Goal: Information Seeking & Learning: Get advice/opinions

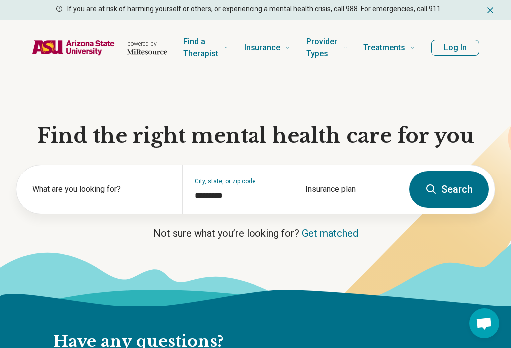
click at [383, 189] on button "Search" at bounding box center [448, 189] width 79 height 37
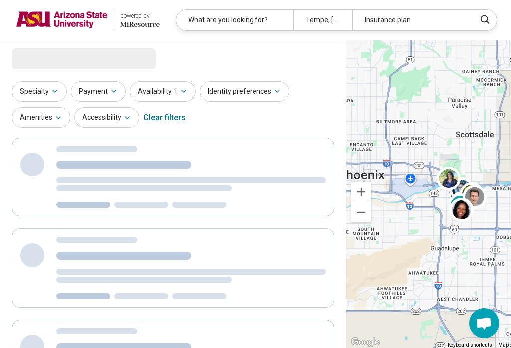
select select "***"
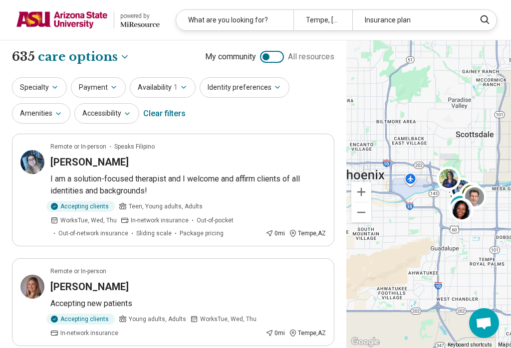
click at [48, 85] on button "Specialty" at bounding box center [39, 87] width 55 height 20
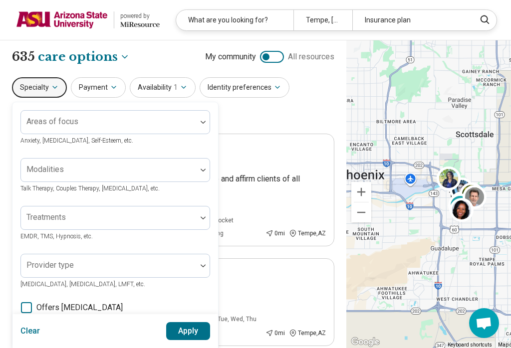
click at [191, 110] on div "Areas of focus" at bounding box center [115, 122] width 190 height 24
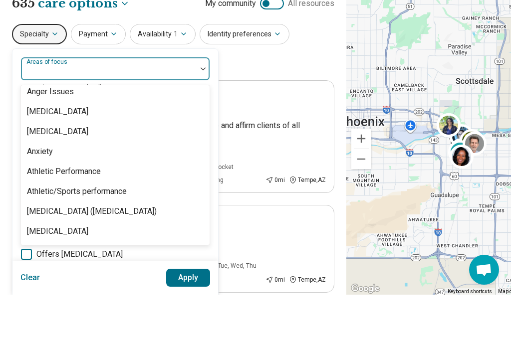
scroll to position [106, 0]
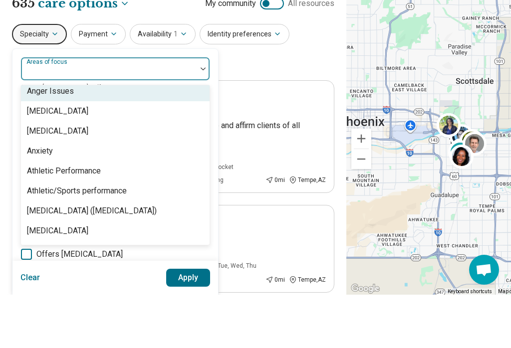
click at [85, 135] on div "Anger Issues" at bounding box center [115, 145] width 189 height 20
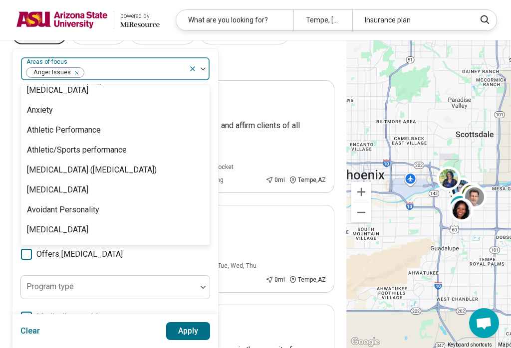
scroll to position [127, 0]
click at [128, 114] on div "Anxiety" at bounding box center [115, 110] width 189 height 20
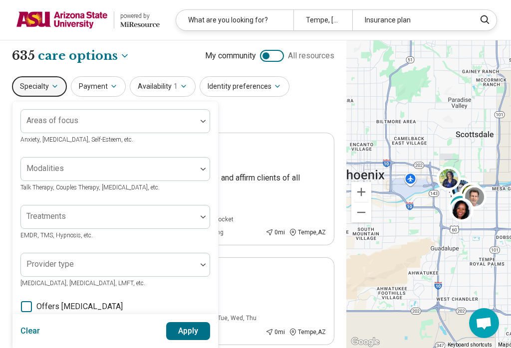
scroll to position [0, 0]
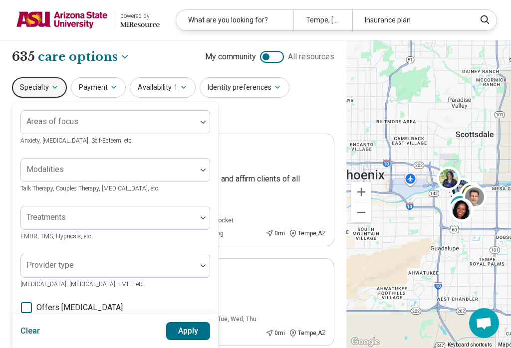
click at [111, 83] on icon "button" at bounding box center [114, 87] width 8 height 8
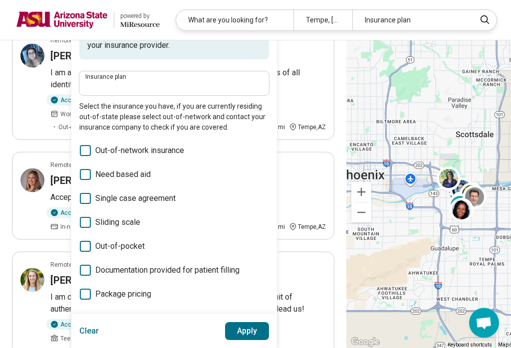
scroll to position [107, 0]
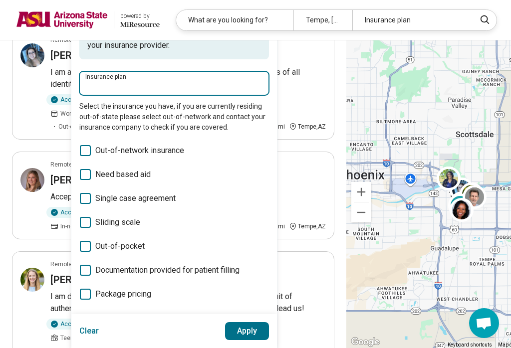
click at [224, 82] on input "Insurance plan" at bounding box center [174, 86] width 178 height 12
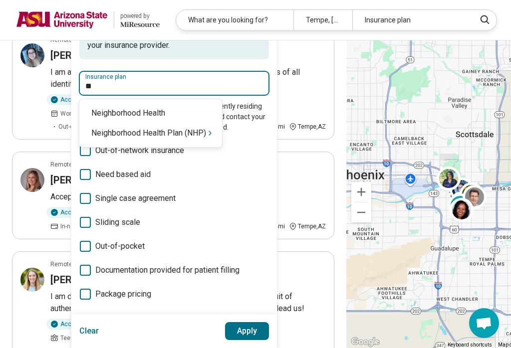
type input "*"
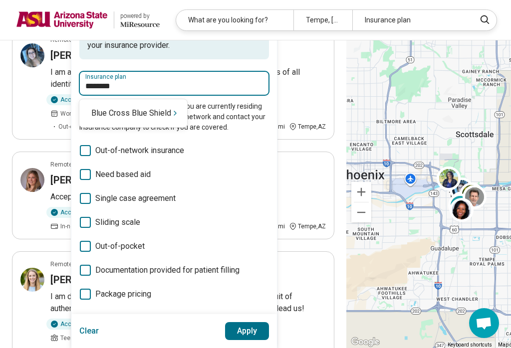
type input "*********"
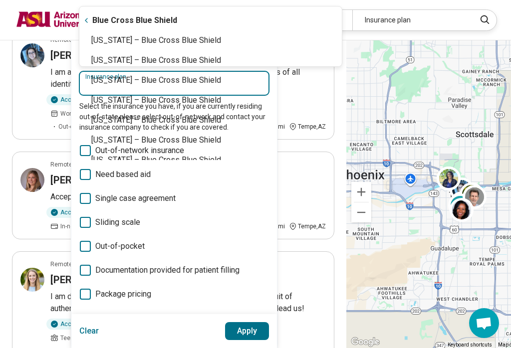
click at [100, 120] on div "California – Blue Cross Blue Shield" at bounding box center [210, 120] width 262 height 20
type input "**********"
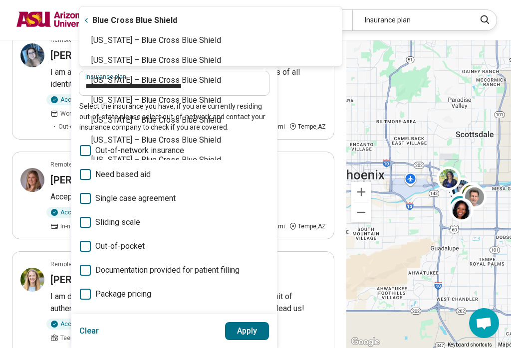
click at [173, 40] on header "powered by Miresource logo What are you looking for? Tempe, AZ Insurance plan L…" at bounding box center [288, 20] width 577 height 40
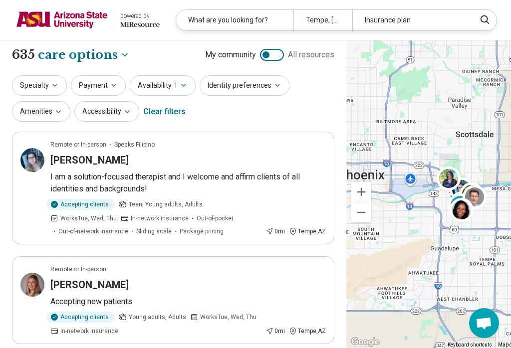
scroll to position [0, 0]
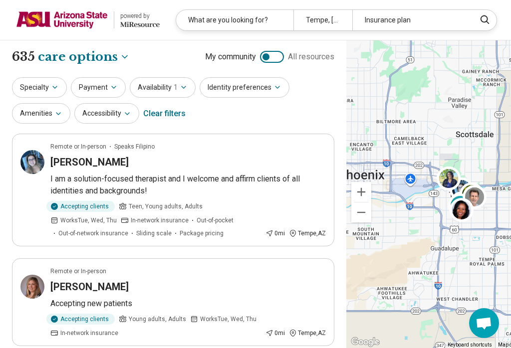
click at [175, 87] on button "Availability 1" at bounding box center [163, 87] width 66 height 20
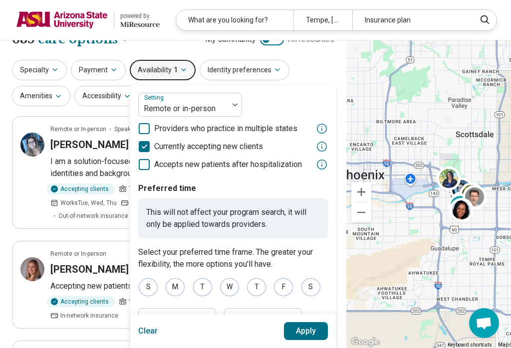
scroll to position [18, 0]
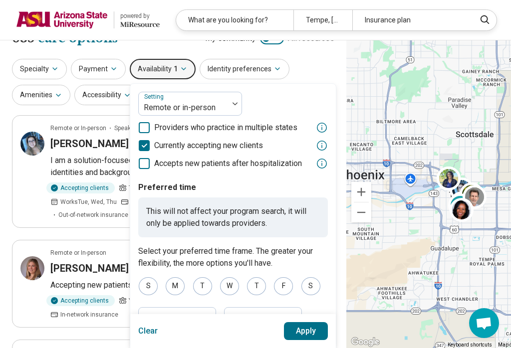
click at [272, 64] on button "Identity preferences" at bounding box center [245, 69] width 90 height 20
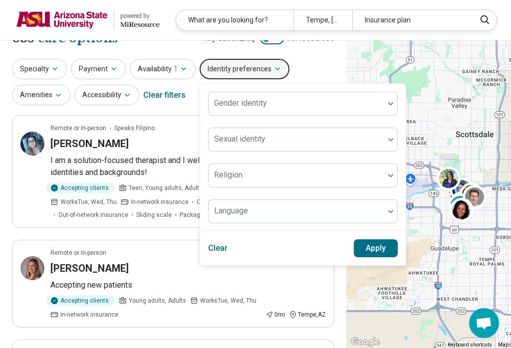
click at [33, 71] on button "Specialty" at bounding box center [39, 69] width 55 height 20
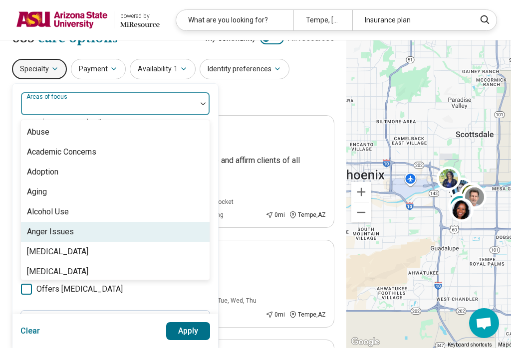
click at [43, 235] on div "Anger Issues" at bounding box center [50, 232] width 47 height 12
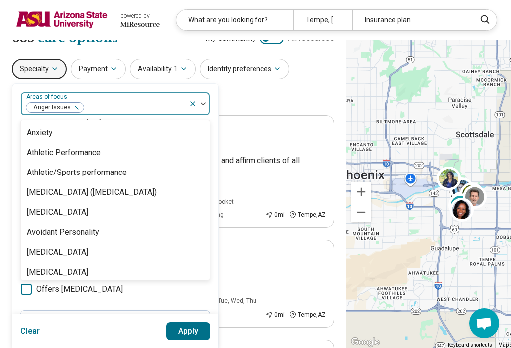
scroll to position [140, 0]
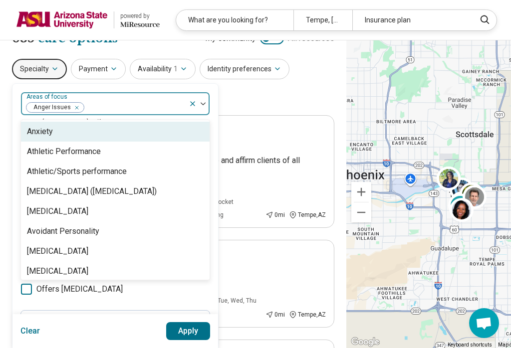
click at [41, 135] on div "Anxiety" at bounding box center [40, 132] width 26 height 12
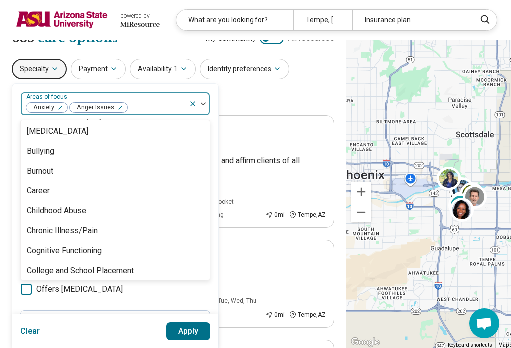
scroll to position [341, 0]
click at [34, 171] on div "Burnout" at bounding box center [40, 170] width 26 height 12
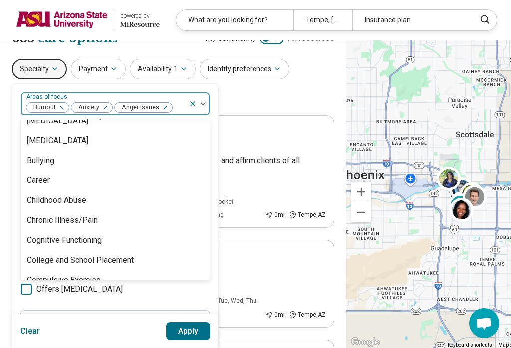
scroll to position [345, 0]
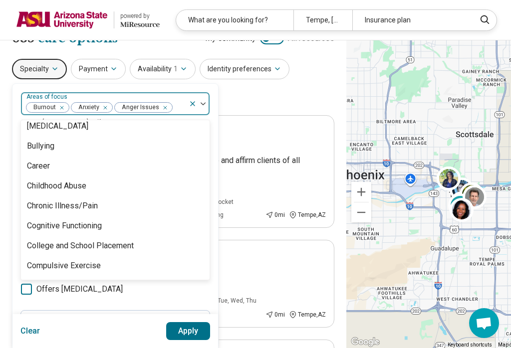
click at [38, 168] on div "Career" at bounding box center [38, 166] width 23 height 12
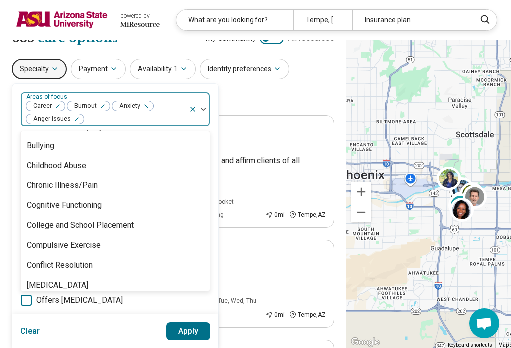
scroll to position [359, 0]
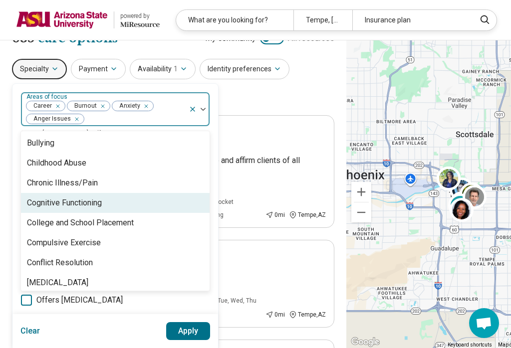
click at [43, 207] on div "Cognitive Functioning" at bounding box center [64, 203] width 75 height 12
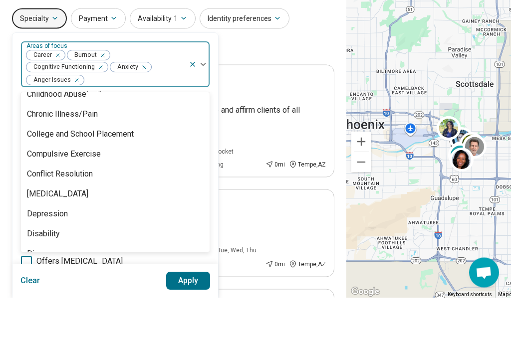
scroll to position [69, 0]
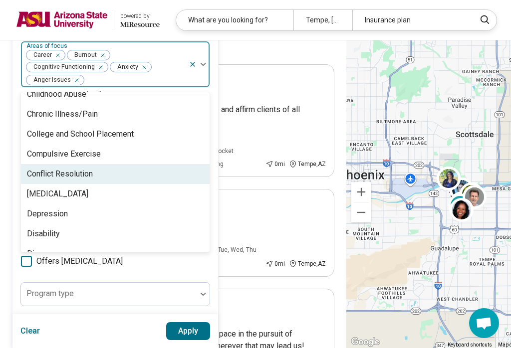
click at [43, 173] on div "Conflict Resolution" at bounding box center [60, 174] width 66 height 12
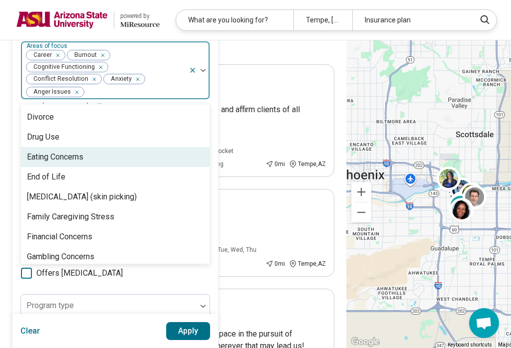
click at [48, 151] on div "Eating Concerns" at bounding box center [55, 157] width 56 height 12
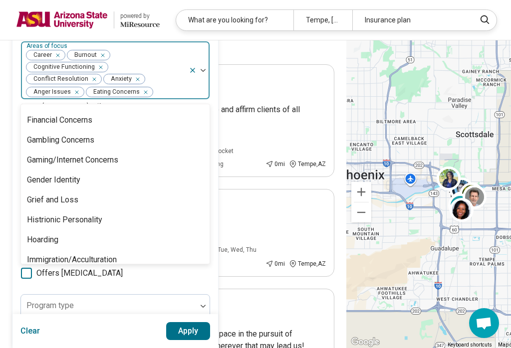
click at [41, 168] on div "Gaming/Internet Concerns" at bounding box center [115, 160] width 189 height 20
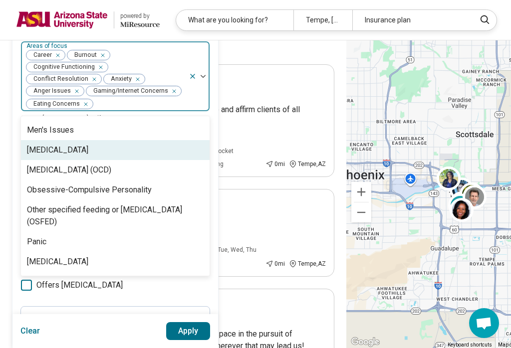
click at [42, 158] on div "Narcissistic Personality" at bounding box center [115, 150] width 189 height 20
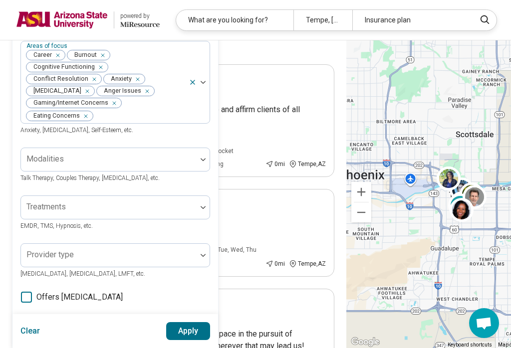
click at [113, 112] on div "Areas of focus Career Burnout Cognitive Functioning Conflict Resolution Anxiety…" at bounding box center [115, 88] width 190 height 95
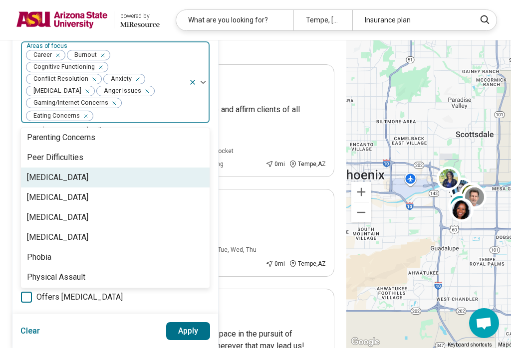
click at [39, 171] on div "[MEDICAL_DATA]" at bounding box center [115, 178] width 189 height 20
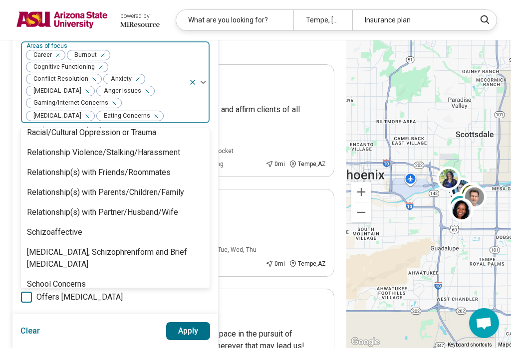
click at [46, 167] on div "Relationship(s) with Friends/Roommates" at bounding box center [99, 173] width 144 height 12
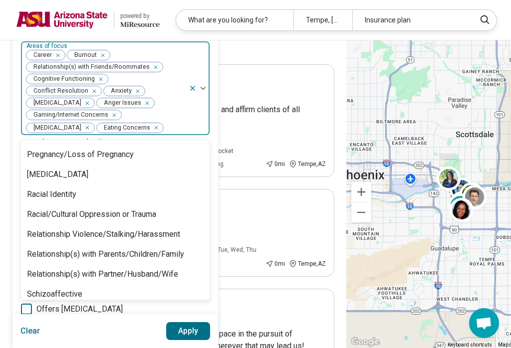
click at [40, 248] on div "Relationship(s) with Parents/Children/Family" at bounding box center [105, 254] width 157 height 12
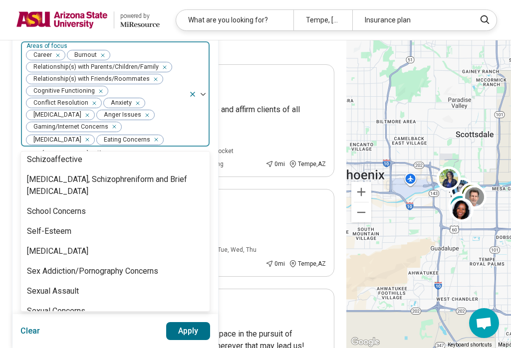
click at [43, 225] on div "Self-Esteem" at bounding box center [49, 231] width 44 height 12
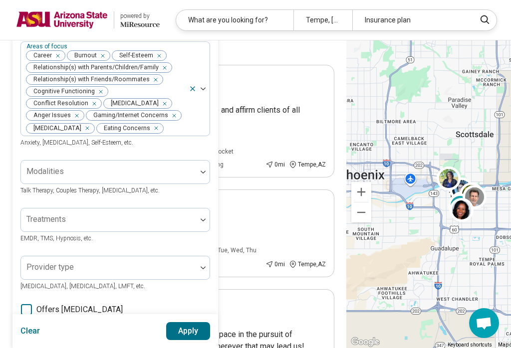
scroll to position [78, 0]
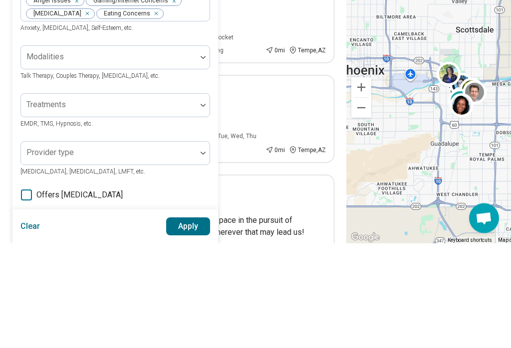
click at [108, 130] on span "Anxiety, Depression, Self-Esteem, etc." at bounding box center [76, 133] width 113 height 7
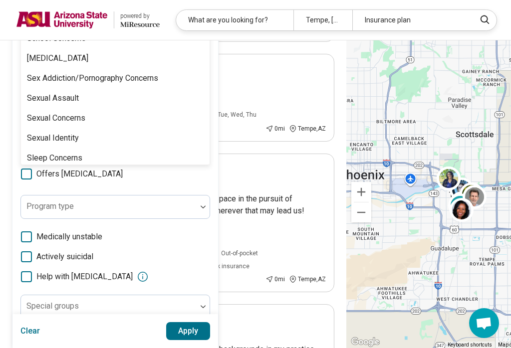
scroll to position [1462, 0]
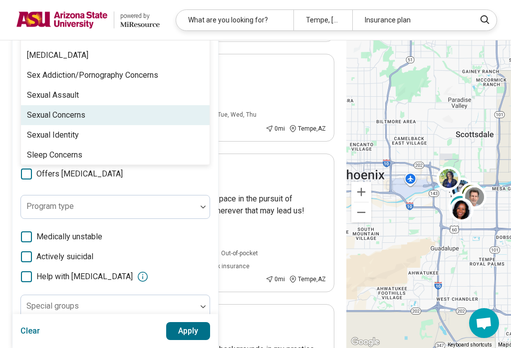
click at [46, 117] on div "Sexual Concerns" at bounding box center [56, 115] width 58 height 12
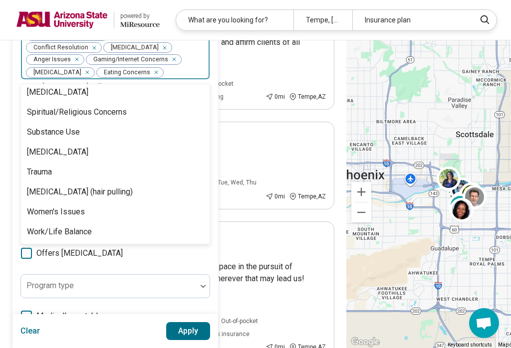
scroll to position [1604, 0]
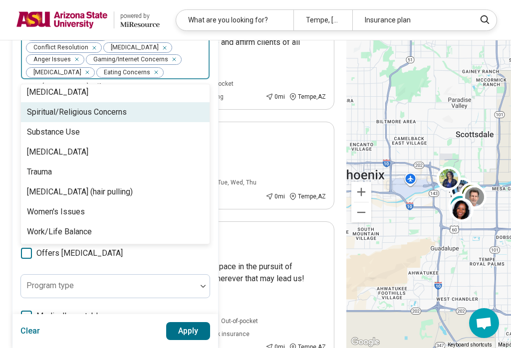
click at [35, 114] on div "Spiritual/Religious Concerns" at bounding box center [77, 112] width 100 height 12
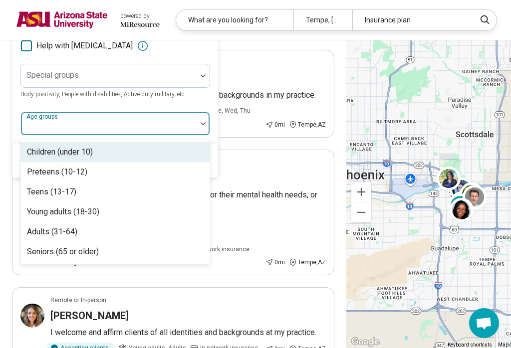
scroll to position [458, 0]
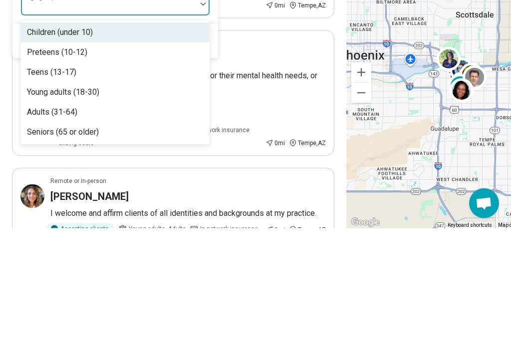
click at [42, 207] on div "Young adults (18-30)" at bounding box center [63, 213] width 72 height 12
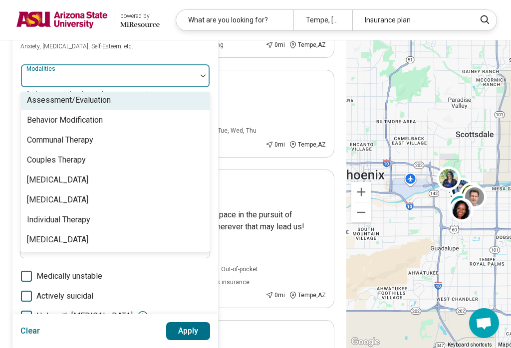
scroll to position [4, 0]
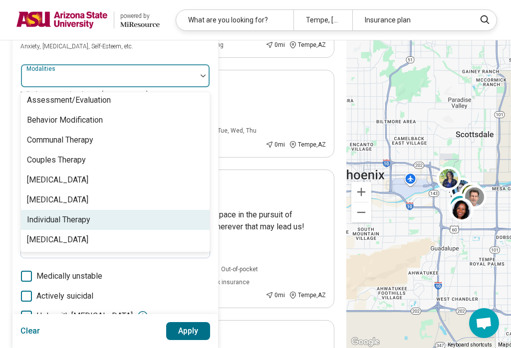
click at [41, 216] on div "Individual Therapy" at bounding box center [58, 220] width 63 height 12
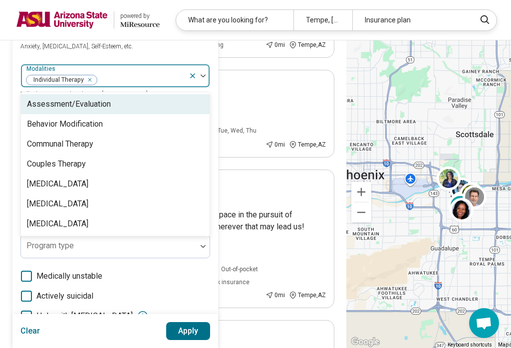
scroll to position [188, 0]
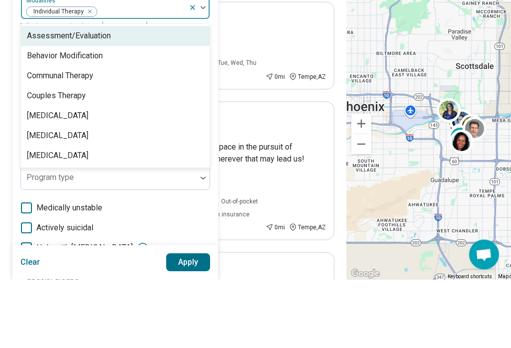
click at [31, 115] on div "Behavior Modification" at bounding box center [115, 125] width 189 height 20
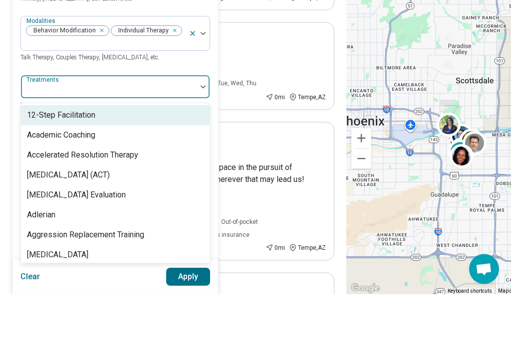
scroll to position [236, 0]
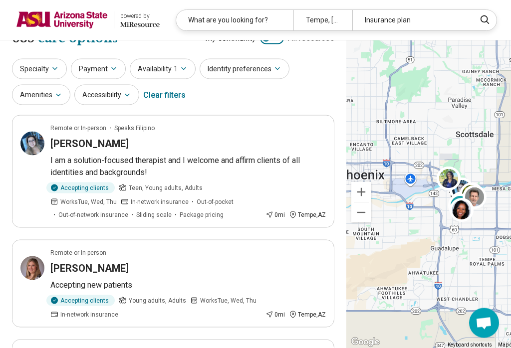
scroll to position [0, 0]
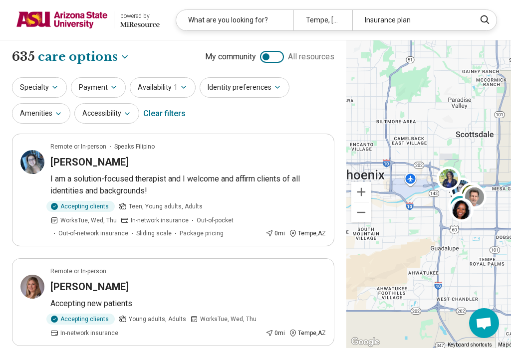
click at [26, 80] on button "Specialty" at bounding box center [39, 87] width 55 height 20
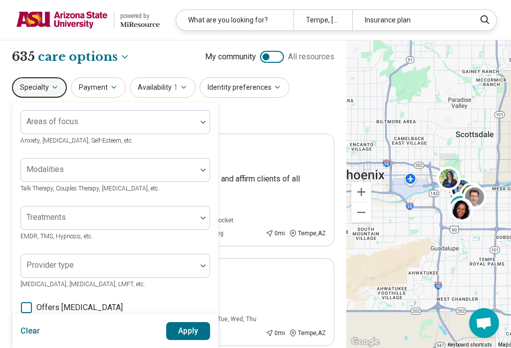
click at [104, 92] on button "Payment" at bounding box center [98, 87] width 55 height 20
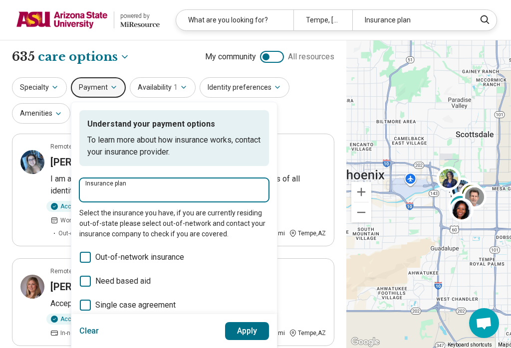
click at [174, 195] on input "Insurance plan" at bounding box center [174, 193] width 178 height 12
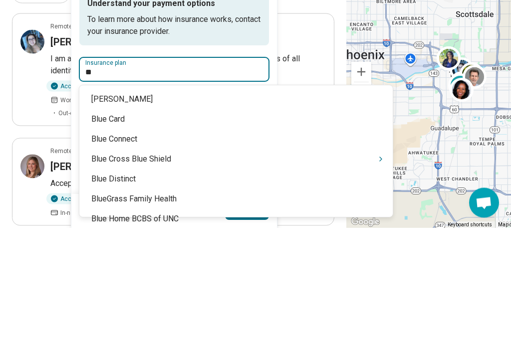
type input "***"
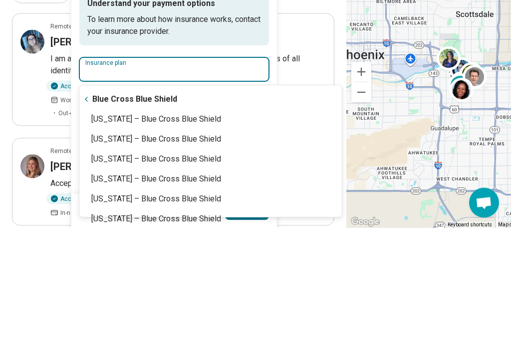
click at [158, 250] on div "Alabama – Blue Cross Blue Shield" at bounding box center [210, 260] width 262 height 20
type input "**********"
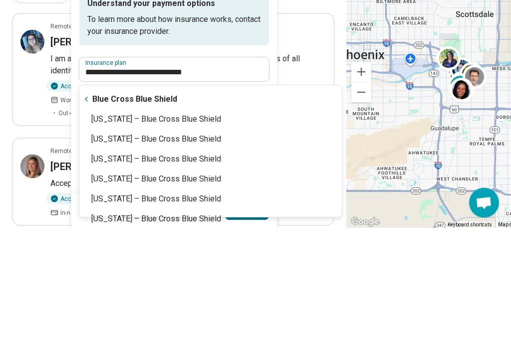
click at [186, 123] on div "**********" at bounding box center [174, 264] width 190 height 309
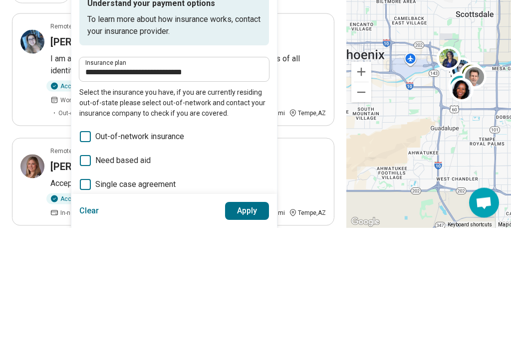
scroll to position [121, 0]
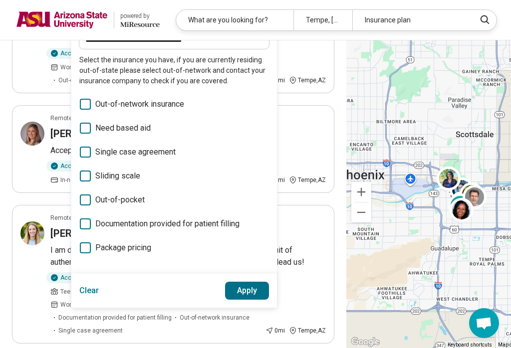
click at [247, 287] on button "Apply" at bounding box center [247, 291] width 44 height 18
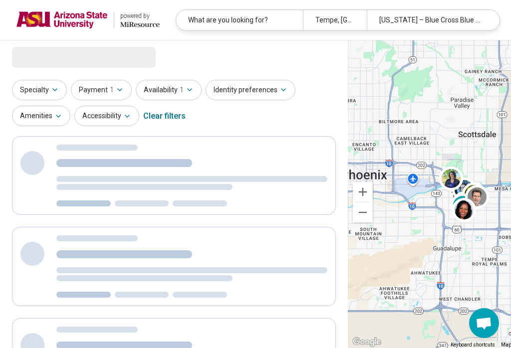
scroll to position [0, 0]
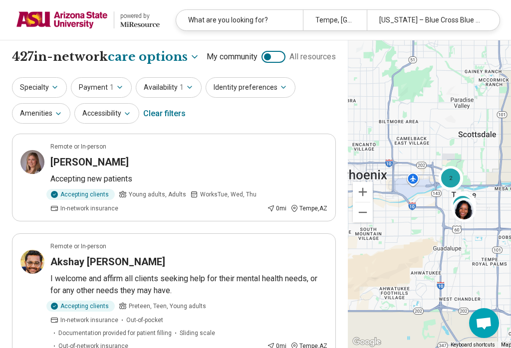
click at [64, 124] on button "Amenities" at bounding box center [41, 113] width 58 height 20
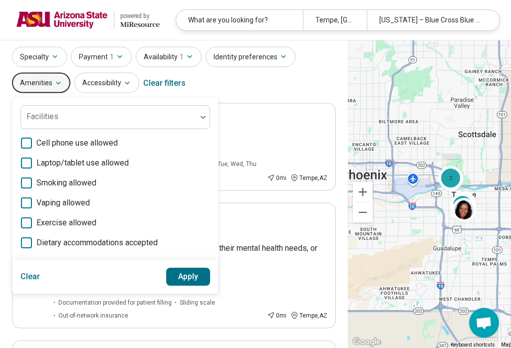
scroll to position [30, 0]
click at [255, 96] on div "Specialty Payment 1 Availability 1 Identity preferences Amenities Facilities Ce…" at bounding box center [174, 71] width 324 height 48
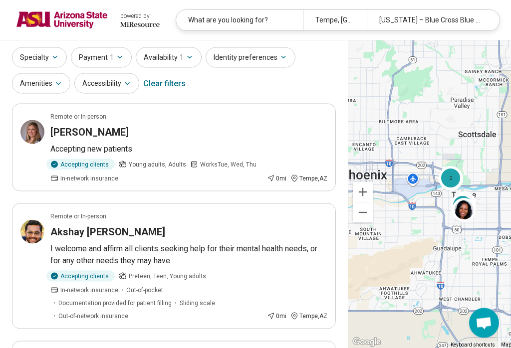
scroll to position [30, 0]
click at [116, 93] on button "Accessibility" at bounding box center [106, 83] width 65 height 20
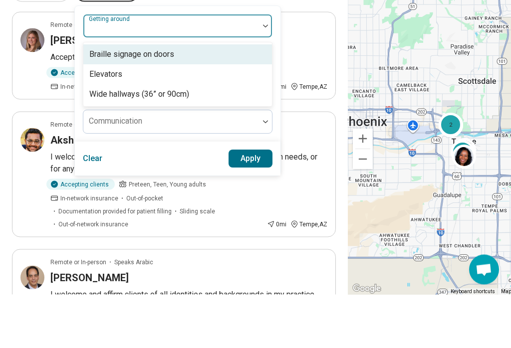
scroll to position [122, 0]
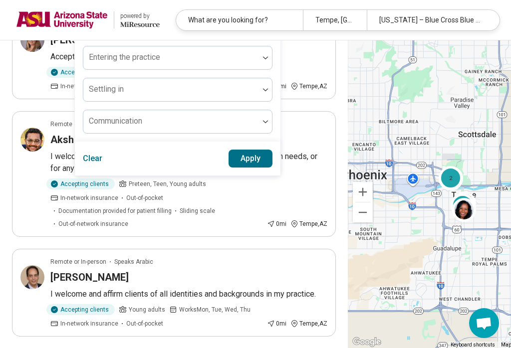
click at [308, 23] on div "Tempe, AZ" at bounding box center [334, 20] width 63 height 20
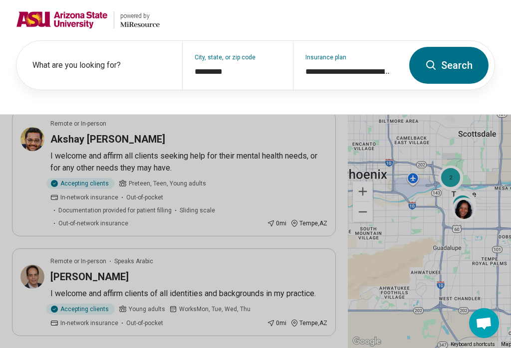
click at [318, 194] on button at bounding box center [255, 174] width 511 height 348
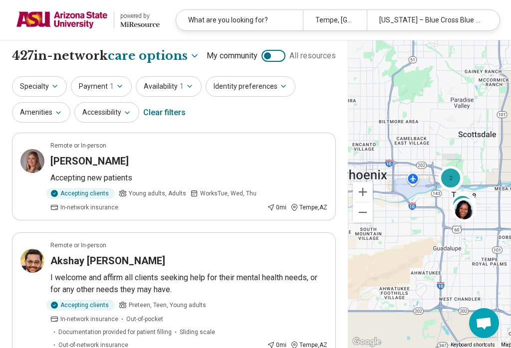
scroll to position [0, 0]
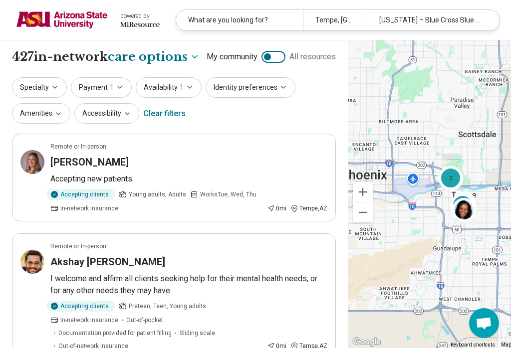
click at [55, 91] on icon "button" at bounding box center [55, 87] width 8 height 8
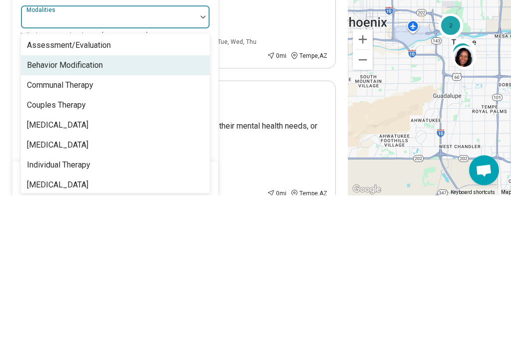
click at [50, 209] on div "Behavior Modification" at bounding box center [115, 219] width 189 height 20
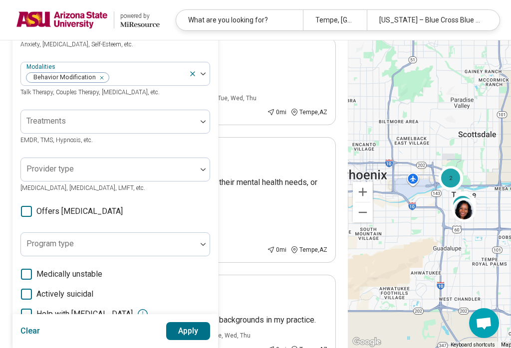
scroll to position [96, 0]
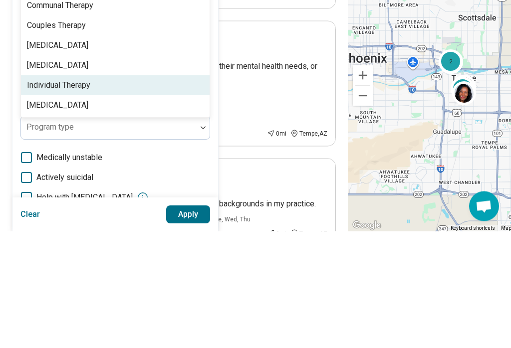
click at [54, 193] on div "Individual Therapy" at bounding box center [115, 203] width 189 height 20
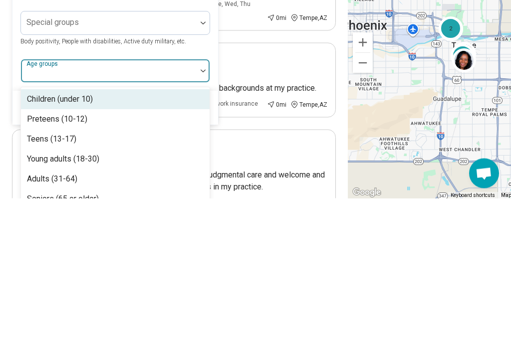
scroll to position [281, 0]
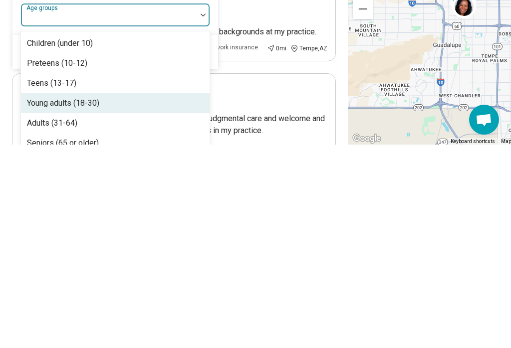
click at [64, 301] on div "Young adults (18-30)" at bounding box center [63, 307] width 72 height 12
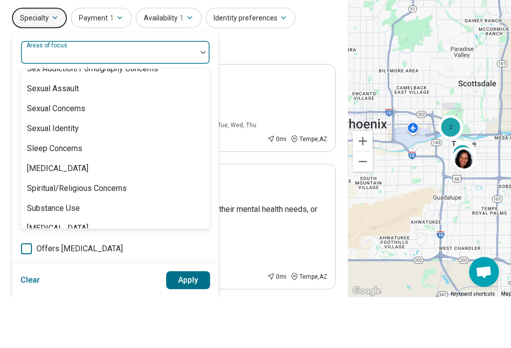
scroll to position [1773, 0]
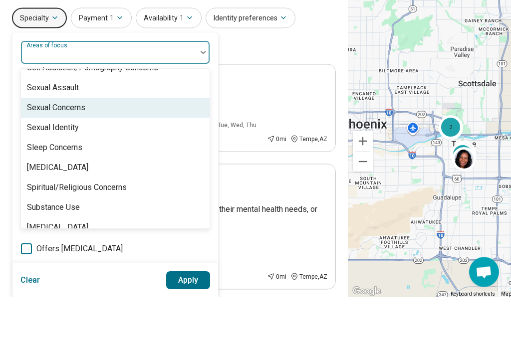
click at [55, 153] on div "Sexual Concerns" at bounding box center [56, 159] width 58 height 12
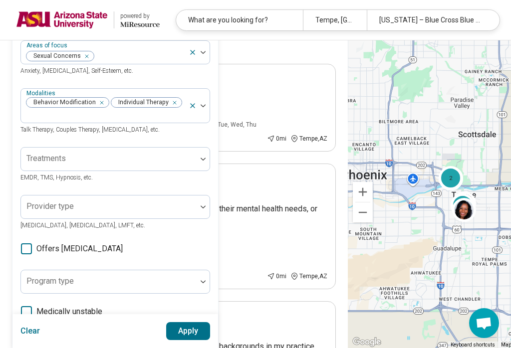
click at [185, 337] on button "Apply" at bounding box center [188, 331] width 44 height 18
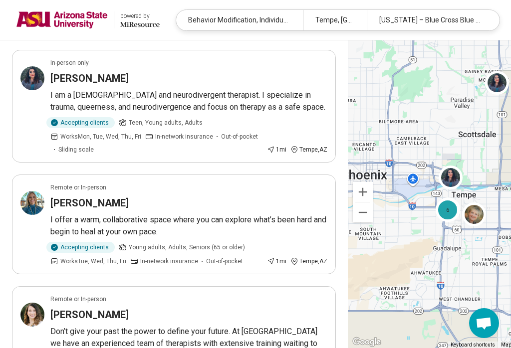
scroll to position [0, 0]
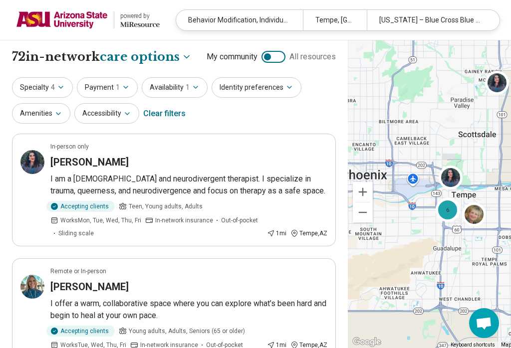
click at [33, 95] on button "Specialty 4" at bounding box center [42, 87] width 61 height 20
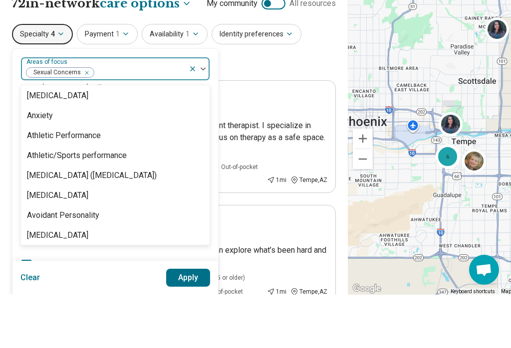
scroll to position [141, 0]
click at [41, 164] on div "Anxiety" at bounding box center [40, 170] width 26 height 12
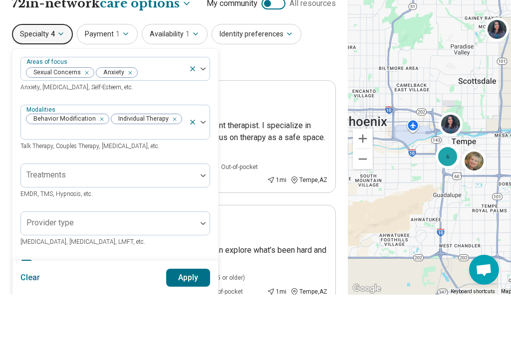
scroll to position [53, 0]
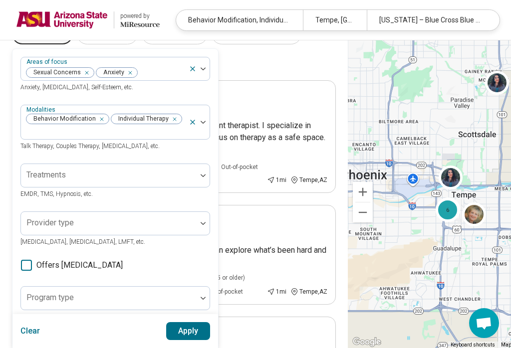
click at [188, 331] on button "Apply" at bounding box center [188, 331] width 44 height 18
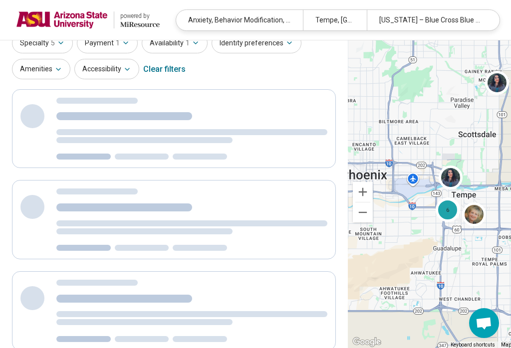
scroll to position [7, 0]
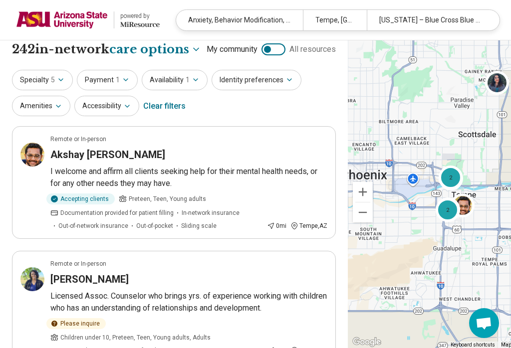
click at [42, 77] on button "Specialty 5" at bounding box center [42, 80] width 61 height 20
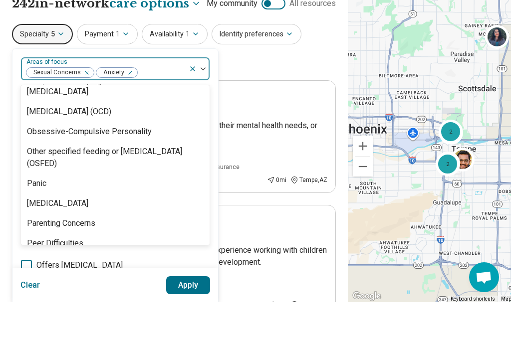
scroll to position [1097, 0]
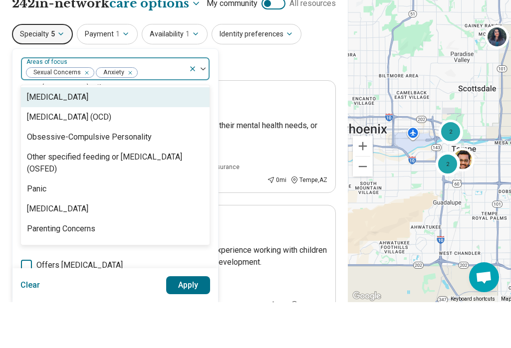
click at [50, 137] on div "Narcissistic Personality" at bounding box center [57, 143] width 61 height 12
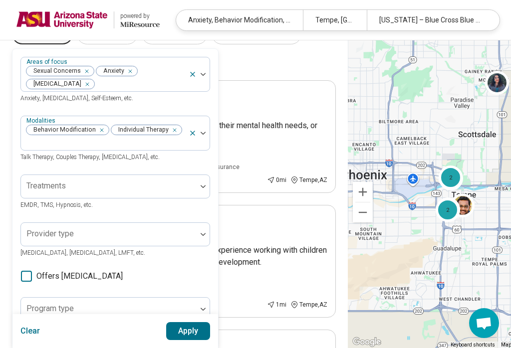
click at [184, 331] on button "Apply" at bounding box center [188, 331] width 44 height 18
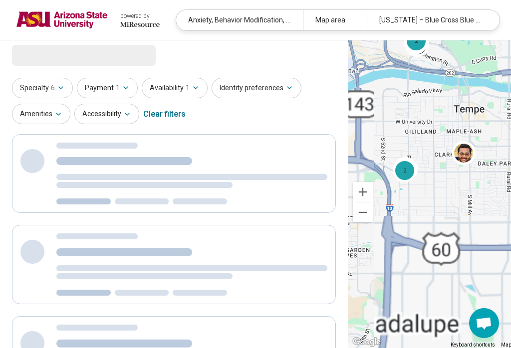
scroll to position [0, 0]
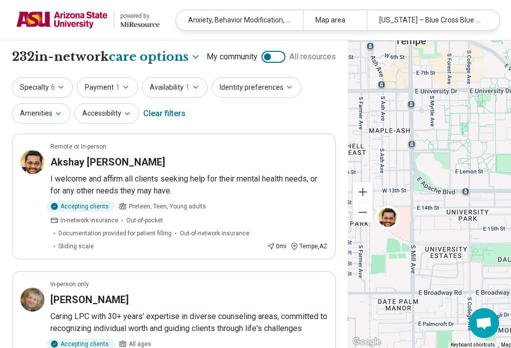
click at [47, 95] on button "Specialty 6" at bounding box center [42, 87] width 61 height 20
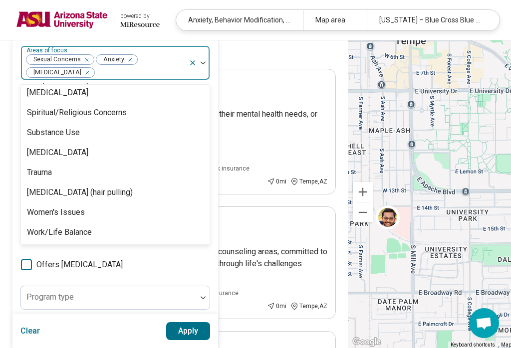
scroll to position [1804, 0]
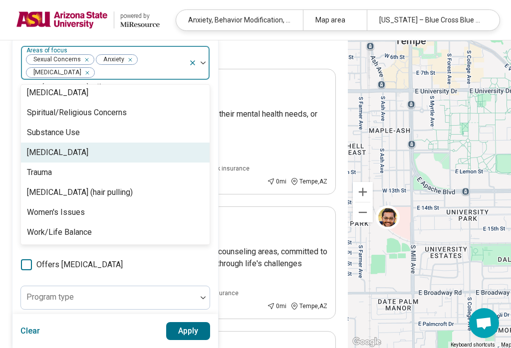
click at [41, 154] on div "[MEDICAL_DATA]" at bounding box center [57, 153] width 61 height 12
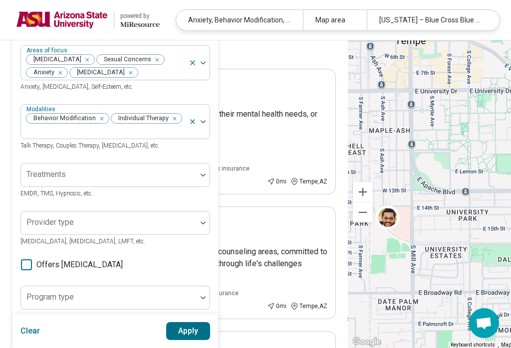
click at [181, 339] on button "Apply" at bounding box center [188, 331] width 44 height 18
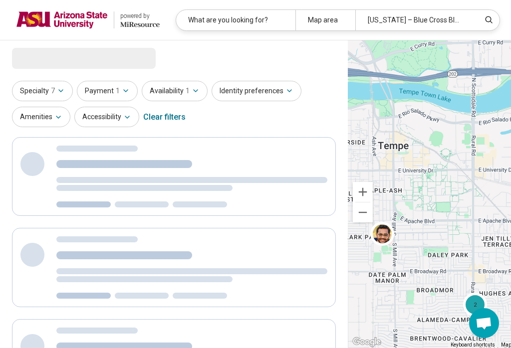
scroll to position [0, 0]
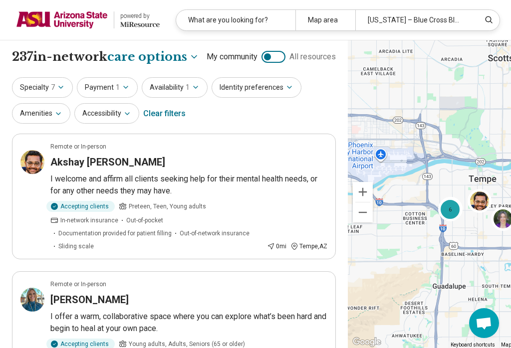
click at [57, 91] on icon "button" at bounding box center [61, 87] width 8 height 8
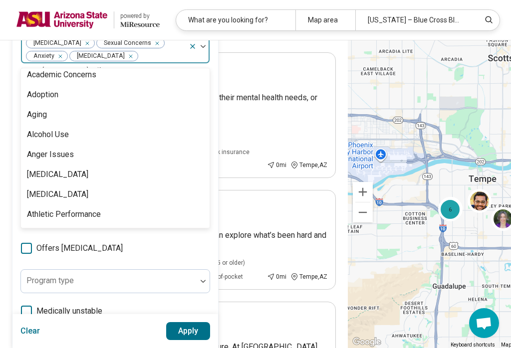
scroll to position [24, 0]
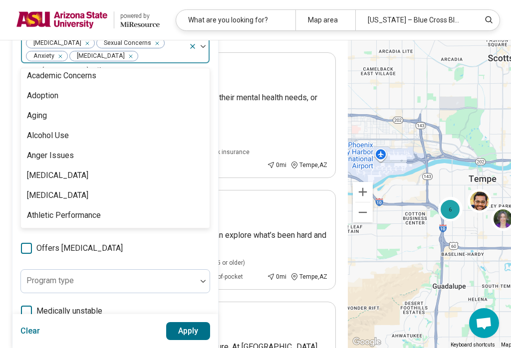
click at [75, 166] on div "Anger Issues" at bounding box center [115, 156] width 189 height 20
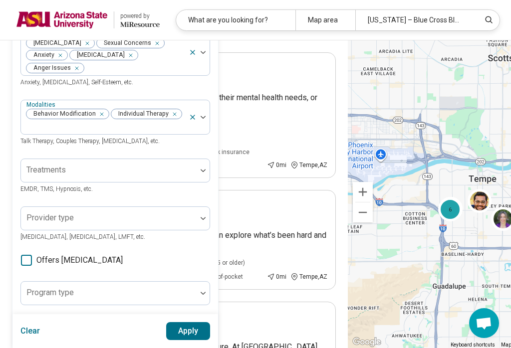
click at [199, 330] on button "Apply" at bounding box center [188, 331] width 44 height 18
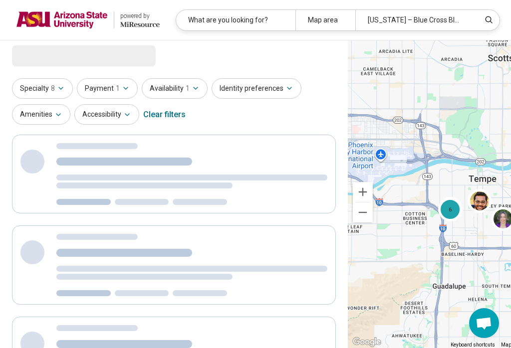
scroll to position [0, 0]
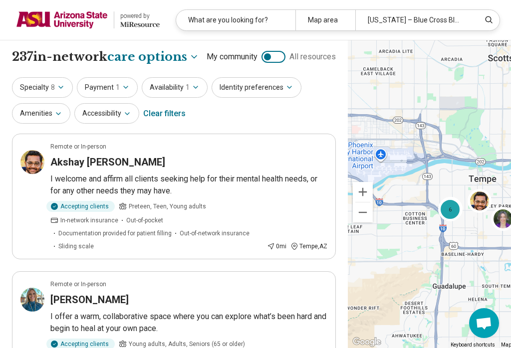
click at [57, 91] on icon "button" at bounding box center [61, 87] width 8 height 8
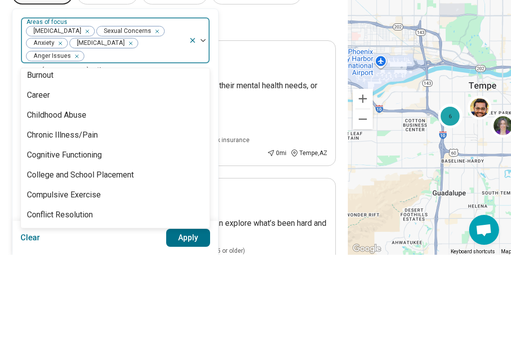
scroll to position [383, 0]
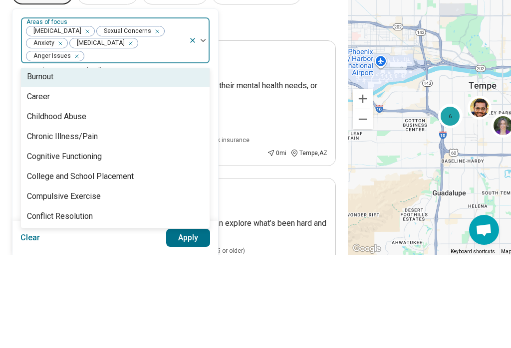
click at [66, 160] on div "Burnout" at bounding box center [115, 170] width 189 height 20
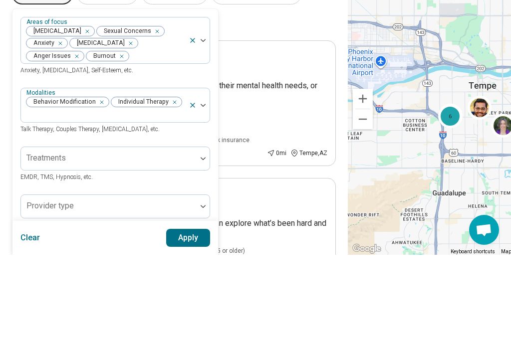
scroll to position [93, 0]
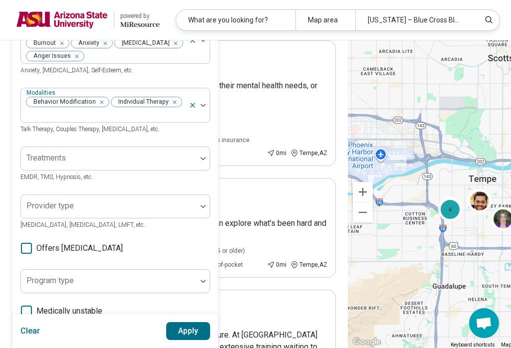
click at [198, 330] on button "Apply" at bounding box center [188, 331] width 44 height 18
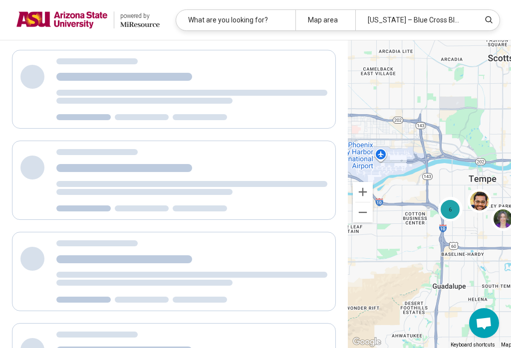
scroll to position [12, 0]
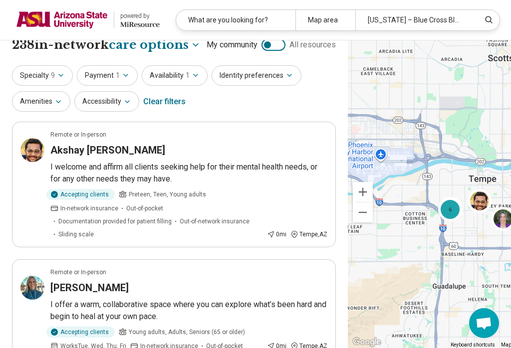
click at [59, 86] on button "Specialty 9" at bounding box center [42, 75] width 61 height 20
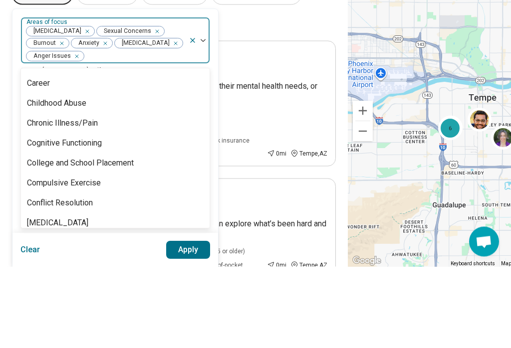
scroll to position [376, 0]
click at [77, 156] on div "Career" at bounding box center [115, 166] width 189 height 20
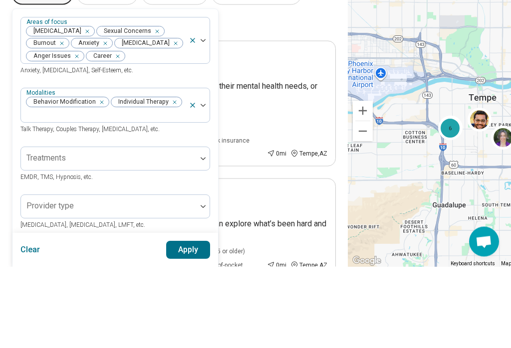
scroll to position [93, 0]
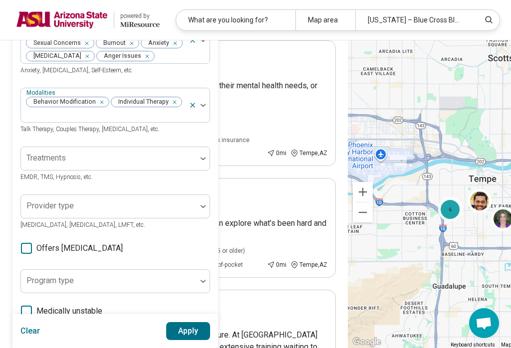
click at [199, 333] on button "Apply" at bounding box center [188, 331] width 44 height 18
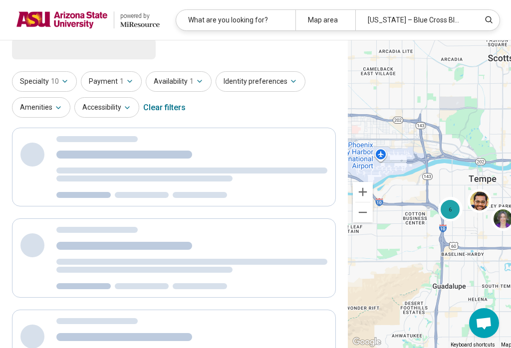
scroll to position [0, 0]
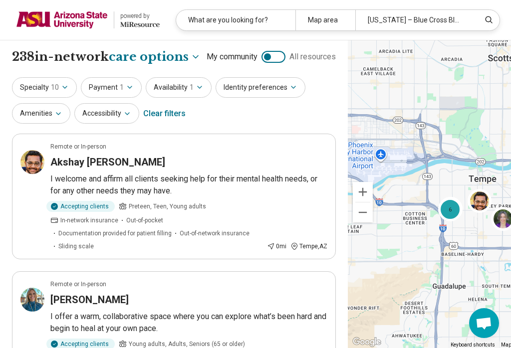
click at [62, 91] on icon "button" at bounding box center [65, 87] width 8 height 8
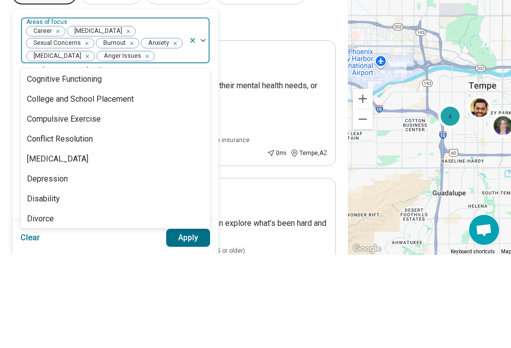
scroll to position [419, 0]
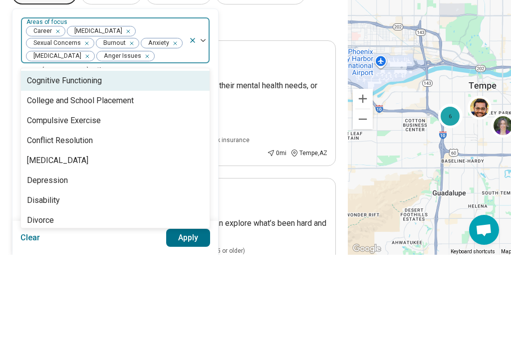
click at [95, 168] on div "Cognitive Functioning" at bounding box center [64, 174] width 75 height 12
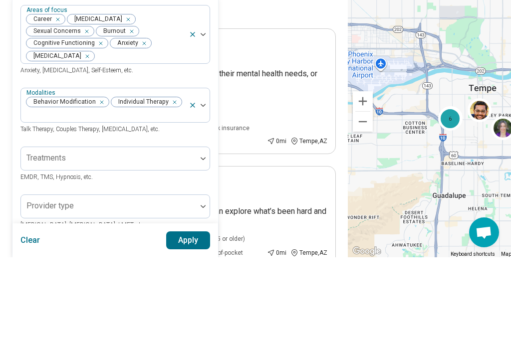
scroll to position [105, 0]
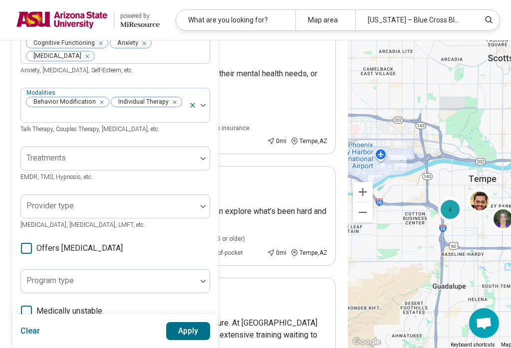
click at [200, 331] on button "Apply" at bounding box center [188, 331] width 44 height 18
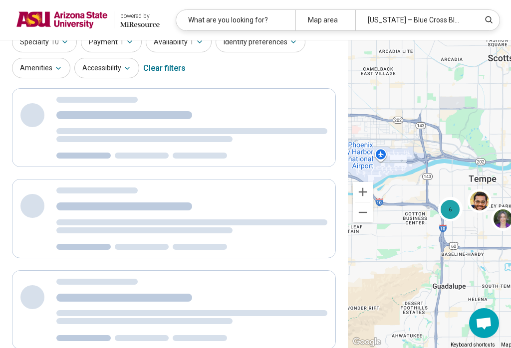
scroll to position [10, 0]
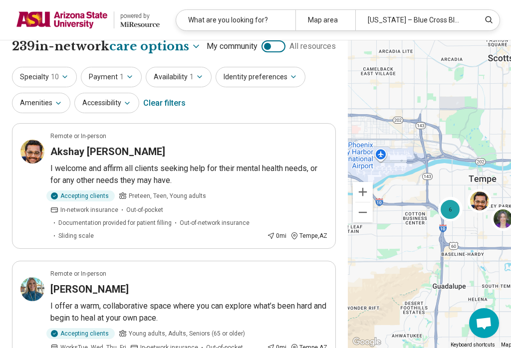
click at [48, 87] on button "Specialty 10" at bounding box center [44, 77] width 65 height 20
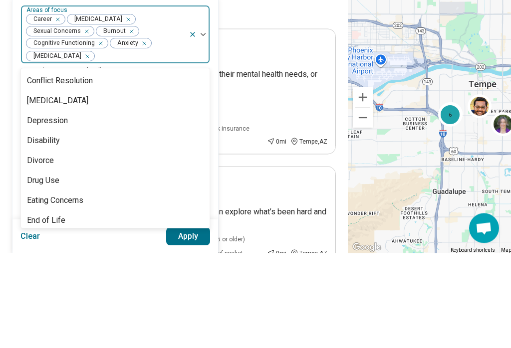
scroll to position [477, 0]
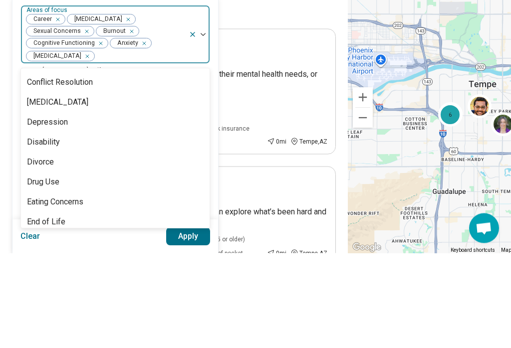
click at [113, 168] on div "Conflict Resolution" at bounding box center [115, 178] width 189 height 20
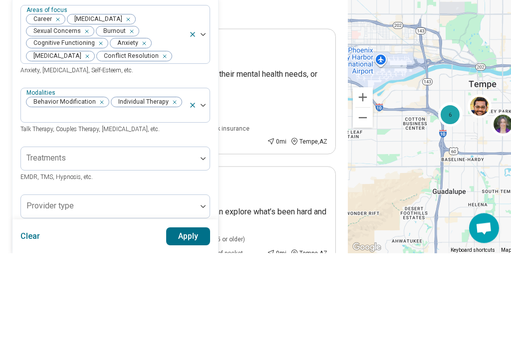
scroll to position [105, 0]
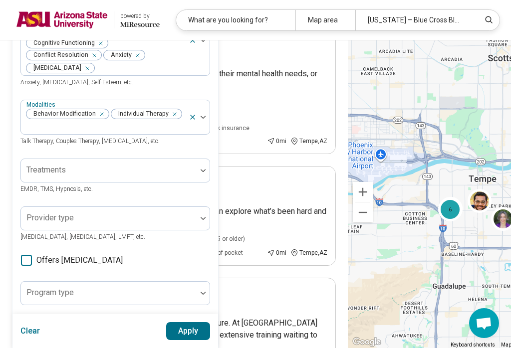
click at [201, 328] on button "Apply" at bounding box center [188, 331] width 44 height 18
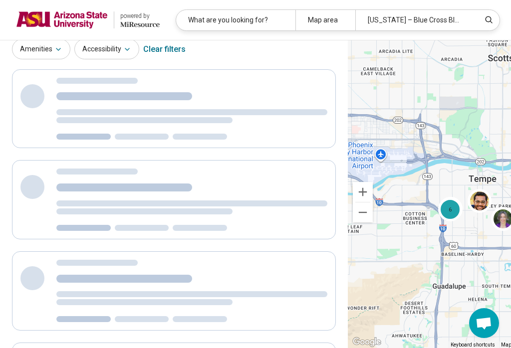
scroll to position [0, 0]
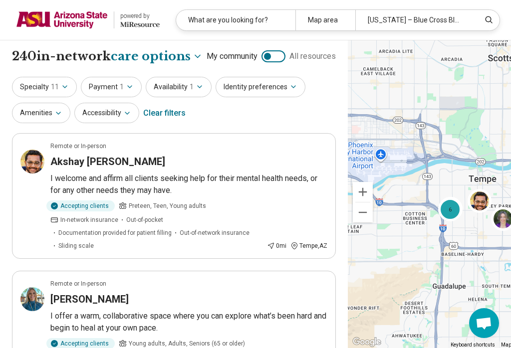
click at [65, 91] on icon "button" at bounding box center [65, 87] width 8 height 8
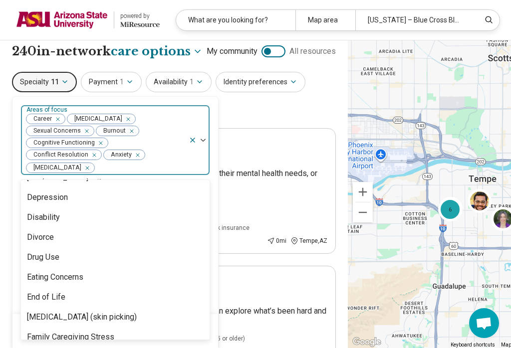
scroll to position [491, 0]
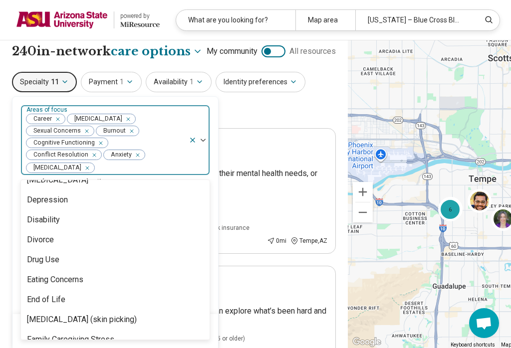
click at [64, 206] on div "Depression" at bounding box center [47, 200] width 41 height 12
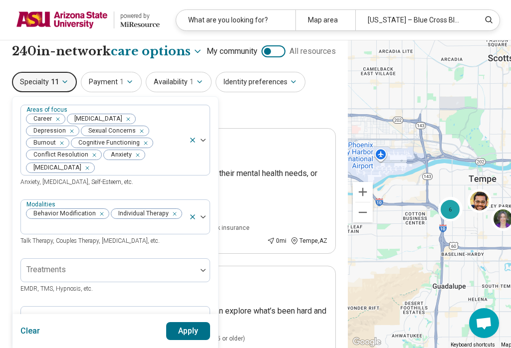
click at [193, 334] on button "Apply" at bounding box center [188, 331] width 44 height 18
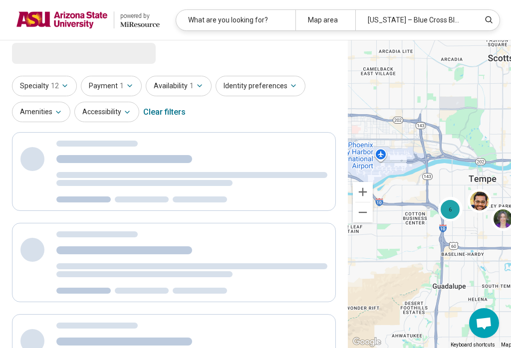
scroll to position [0, 0]
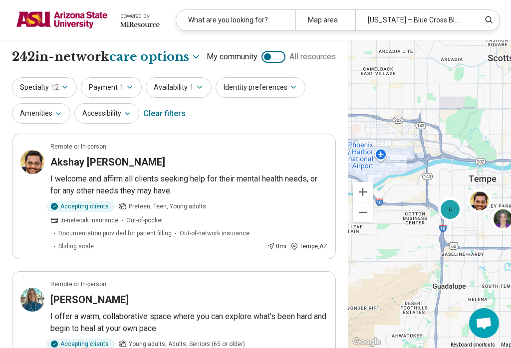
click at [56, 98] on button "Specialty 12" at bounding box center [44, 87] width 65 height 20
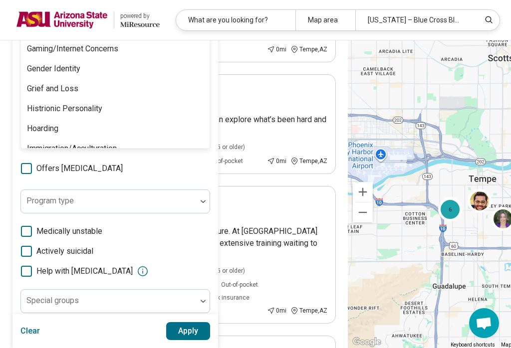
scroll to position [631, 0]
click at [119, 58] on div "Gaming/Internet Concerns" at bounding box center [115, 48] width 189 height 20
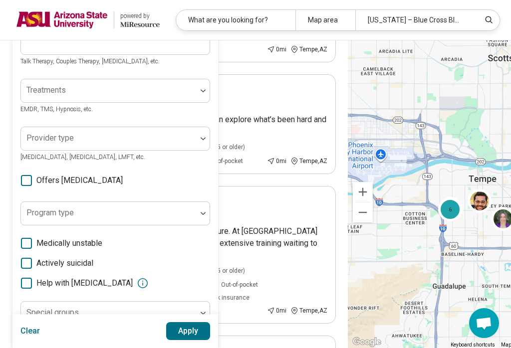
click at [200, 335] on button "Apply" at bounding box center [188, 331] width 44 height 18
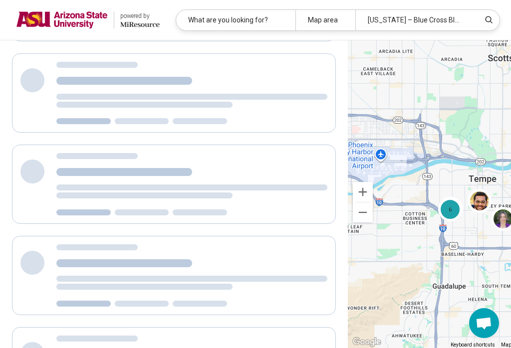
scroll to position [24, 0]
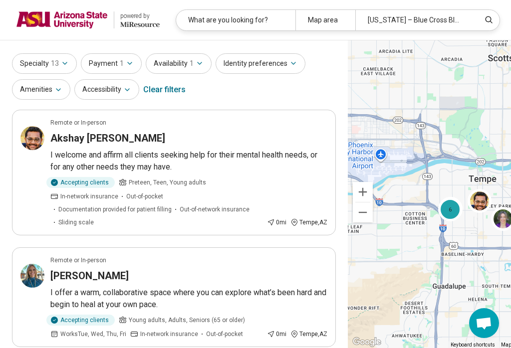
click at [62, 67] on icon "button" at bounding box center [65, 63] width 8 height 8
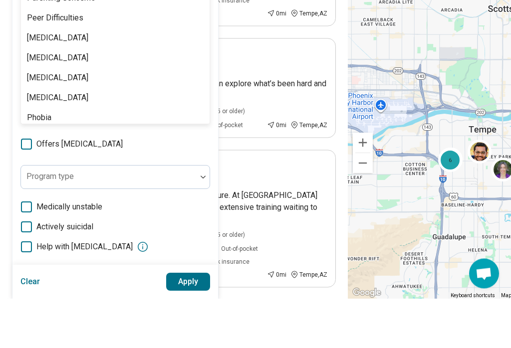
scroll to position [1071, 0]
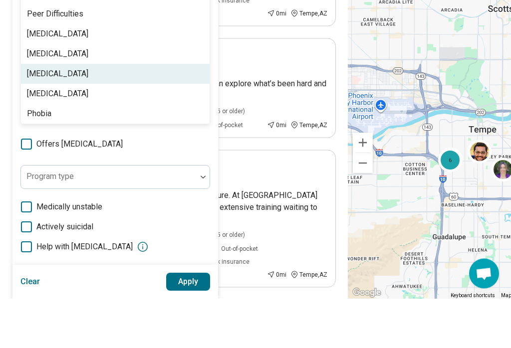
click at [107, 114] on div "[MEDICAL_DATA]" at bounding box center [115, 124] width 189 height 20
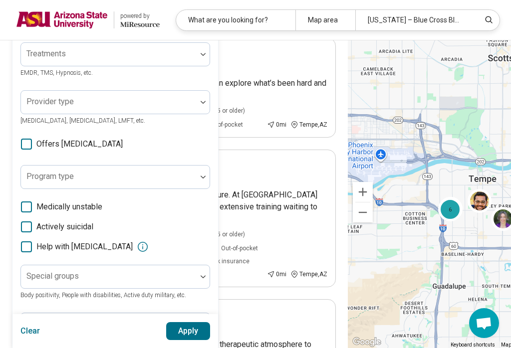
click at [203, 340] on button "Apply" at bounding box center [188, 331] width 44 height 18
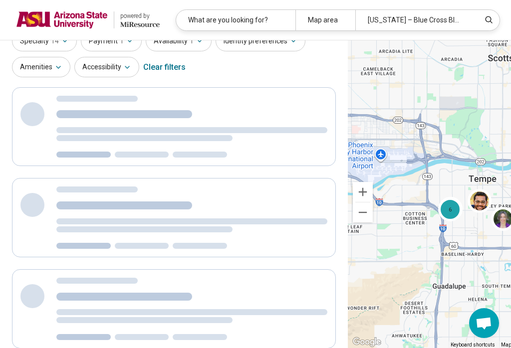
scroll to position [0, 0]
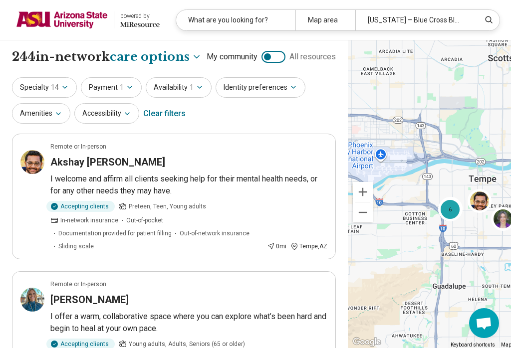
click at [72, 98] on button "Specialty 14" at bounding box center [44, 87] width 65 height 20
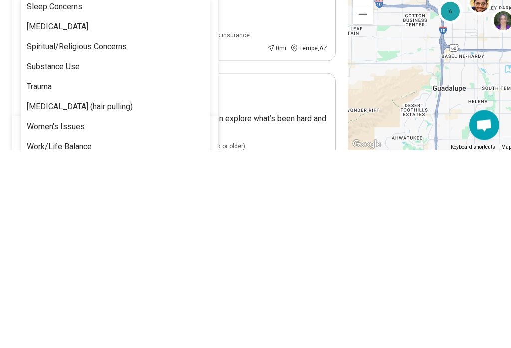
scroll to position [1644, 0]
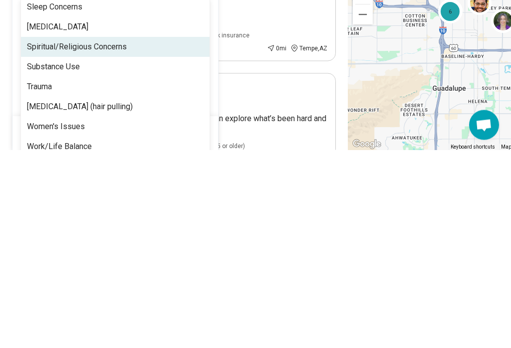
click at [121, 239] on div "Spiritual/Religious Concerns" at bounding box center [77, 245] width 100 height 12
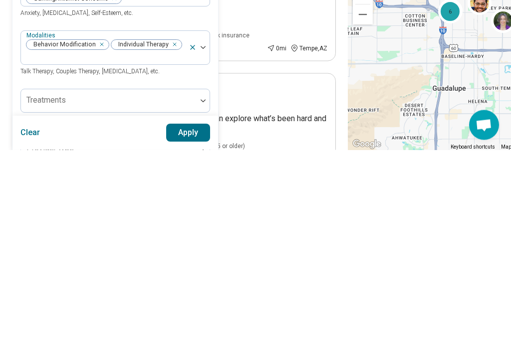
scroll to position [199, 0]
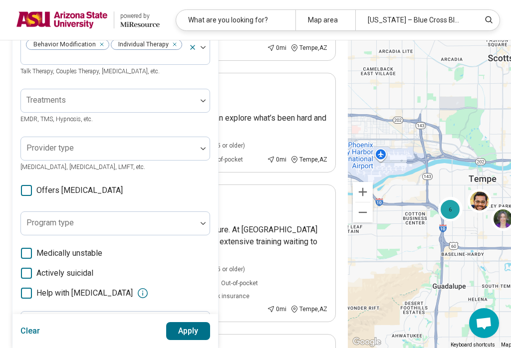
click at [188, 340] on button "Apply" at bounding box center [188, 331] width 44 height 18
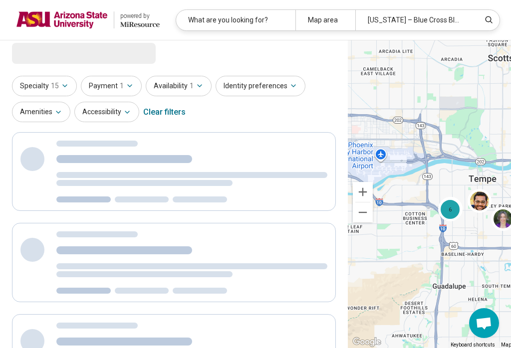
scroll to position [0, 0]
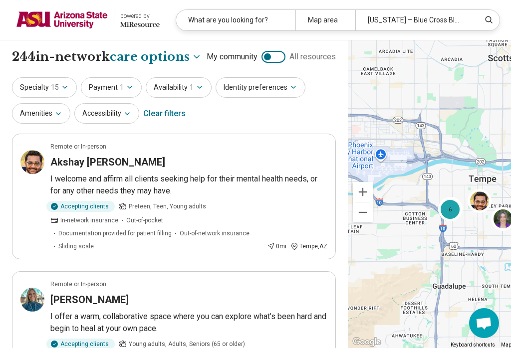
click at [65, 98] on button "Specialty 15" at bounding box center [44, 87] width 65 height 20
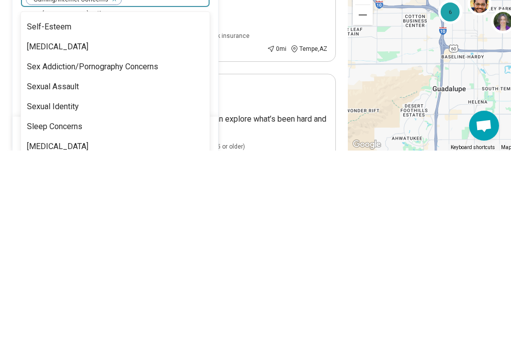
scroll to position [1523, 0]
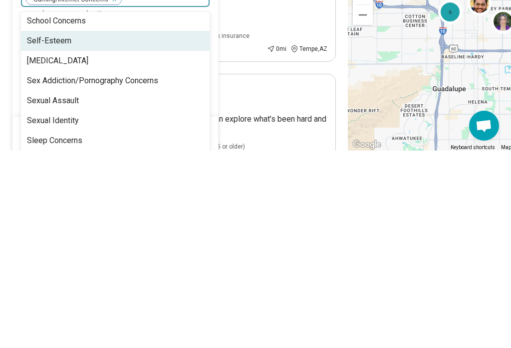
click at [85, 228] on div "Self-Esteem" at bounding box center [115, 238] width 189 height 20
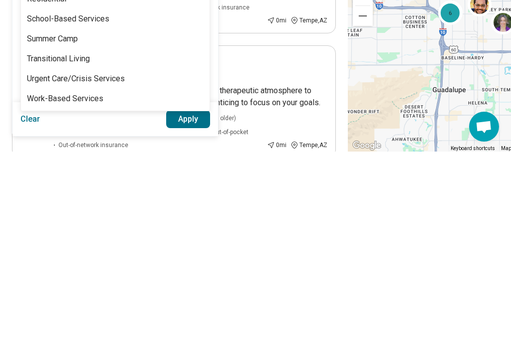
scroll to position [204, 0]
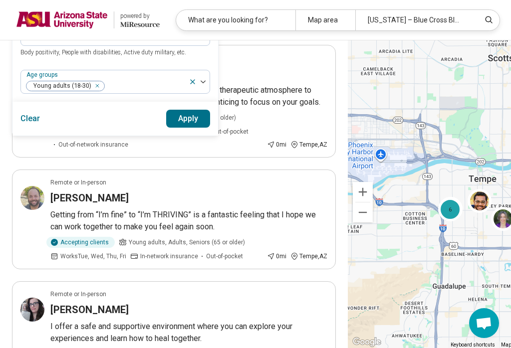
click at [246, 46] on ul "Remote or In-person Akshay Lokhande I welcome and affirm all clients seeking he…" at bounding box center [174, 237] width 324 height 1182
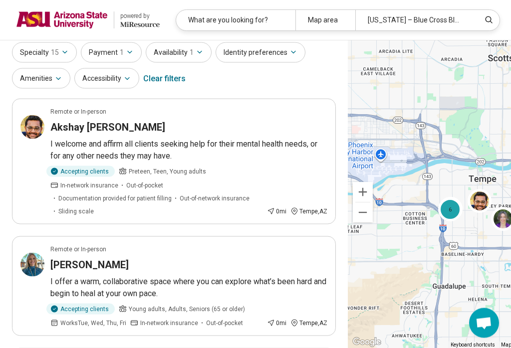
scroll to position [0, 0]
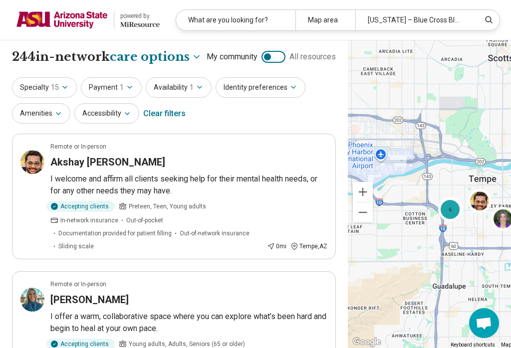
click at [65, 91] on icon "button" at bounding box center [65, 87] width 8 height 8
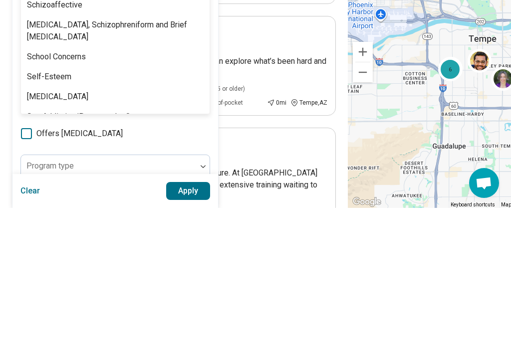
scroll to position [1429, 0]
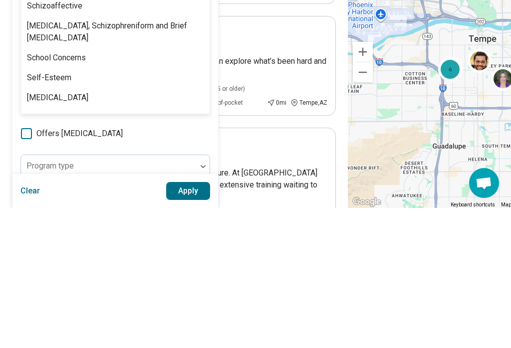
click at [76, 208] on div "Self-Esteem" at bounding box center [115, 218] width 189 height 20
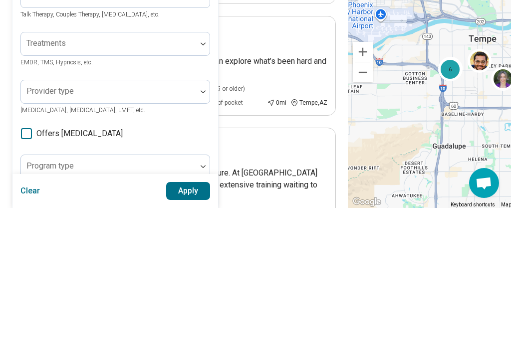
scroll to position [256, 0]
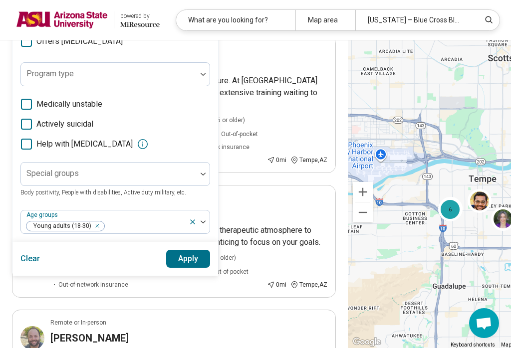
click at [194, 264] on button "Apply" at bounding box center [188, 259] width 44 height 18
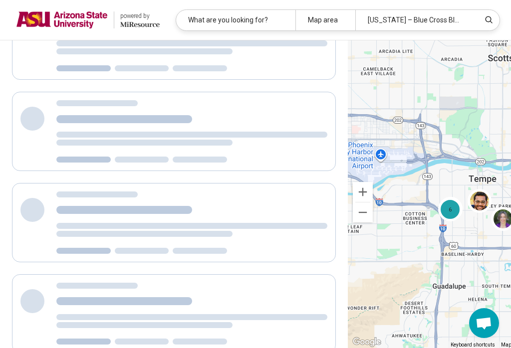
scroll to position [0, 0]
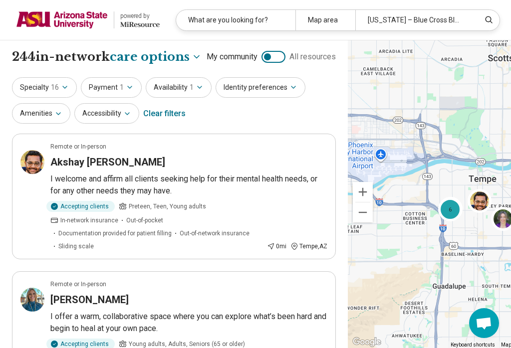
click at [120, 93] on span "1" at bounding box center [122, 87] width 4 height 10
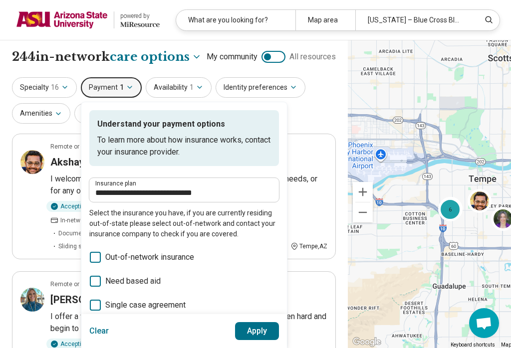
click at [181, 98] on button "Availability 1" at bounding box center [179, 87] width 66 height 20
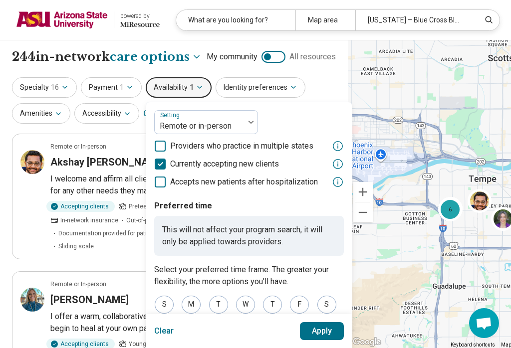
click at [273, 98] on button "Identity preferences" at bounding box center [260, 87] width 90 height 20
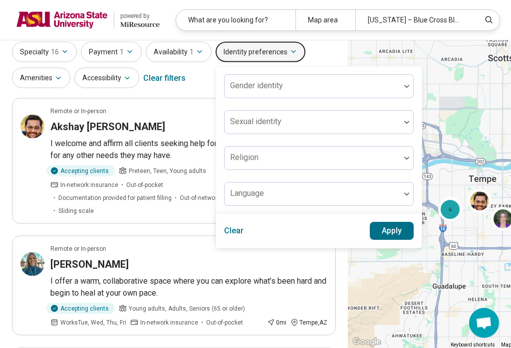
scroll to position [36, 0]
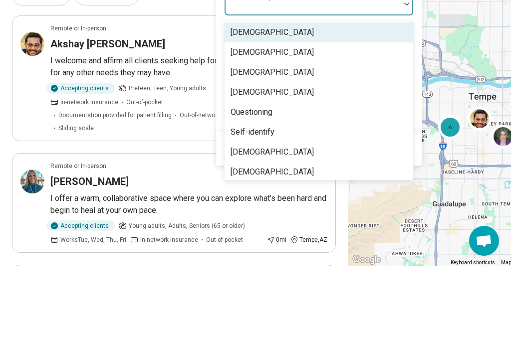
click at [308, 105] on div "[DEMOGRAPHIC_DATA]" at bounding box center [318, 115] width 189 height 20
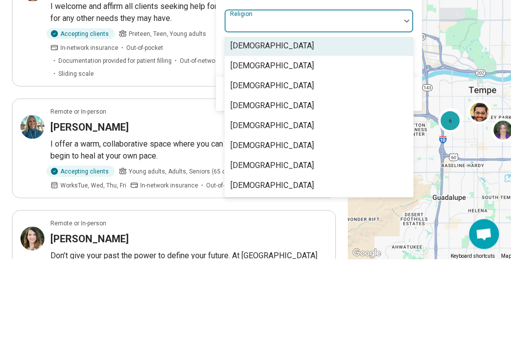
scroll to position [2, 0]
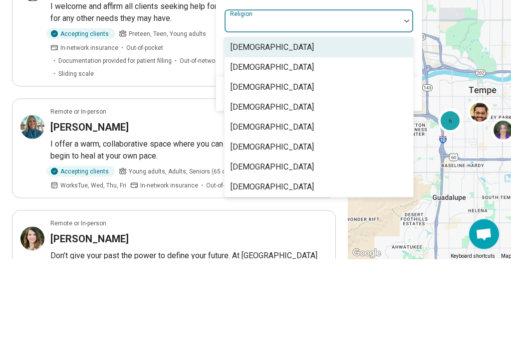
click at [324, 127] on div "Agnosticism" at bounding box center [318, 137] width 189 height 20
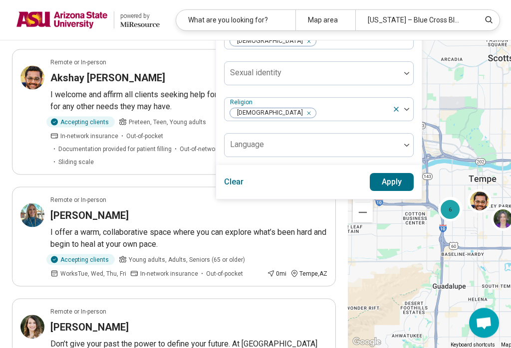
scroll to position [84, 0]
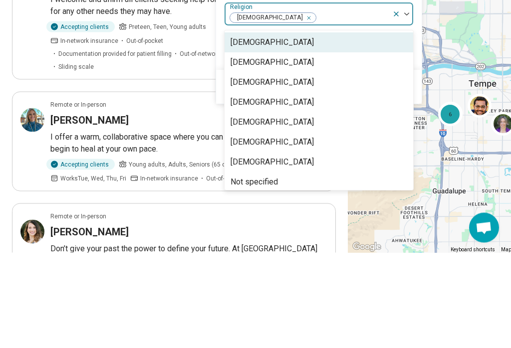
click at [327, 148] on div "[DEMOGRAPHIC_DATA]" at bounding box center [318, 158] width 189 height 20
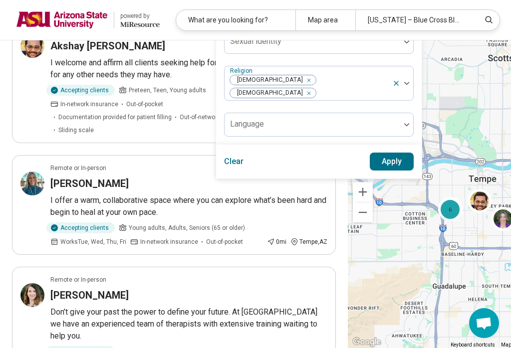
scroll to position [116, 0]
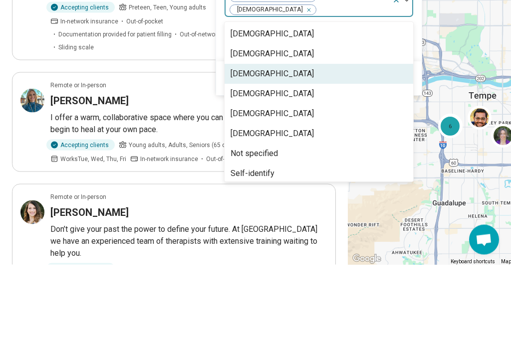
click at [337, 148] on div "[DEMOGRAPHIC_DATA]" at bounding box center [318, 158] width 189 height 20
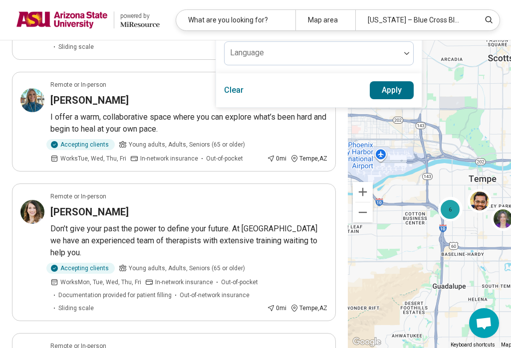
click at [383, 92] on button "Apply" at bounding box center [392, 90] width 44 height 18
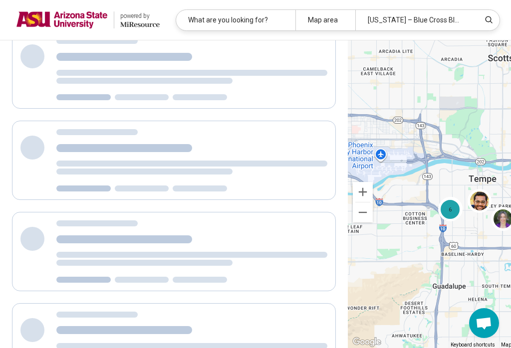
scroll to position [0, 0]
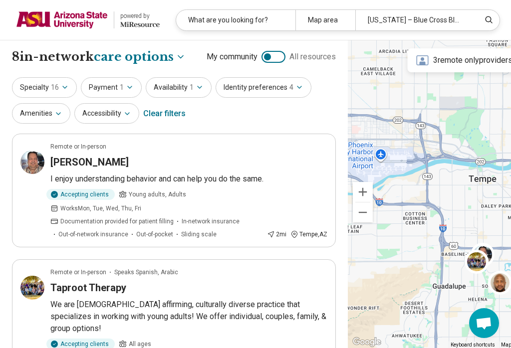
click at [289, 84] on span "4" at bounding box center [291, 87] width 4 height 10
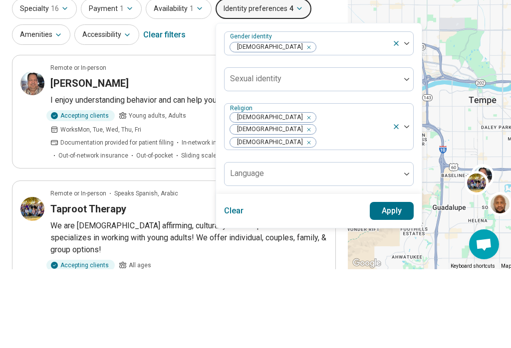
scroll to position [79, 0]
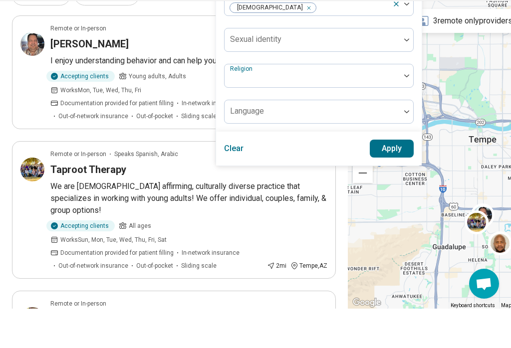
click at [383, 179] on button "Apply" at bounding box center [392, 188] width 44 height 18
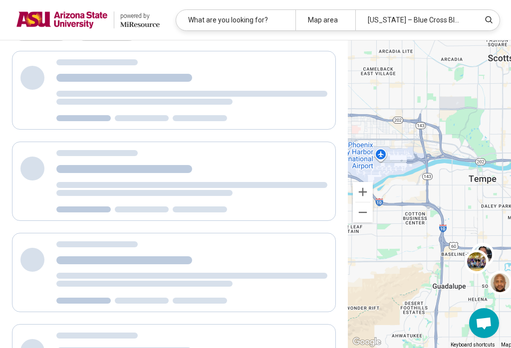
scroll to position [7, 0]
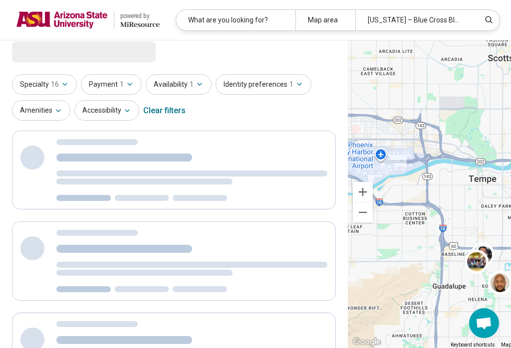
select select "***"
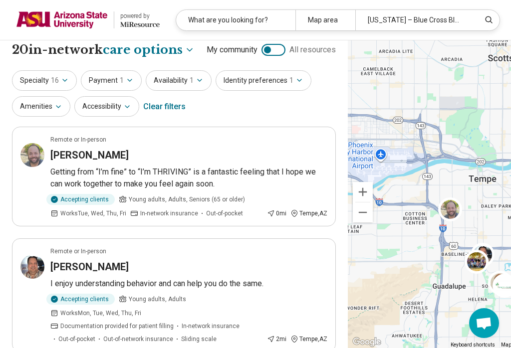
scroll to position [0, 0]
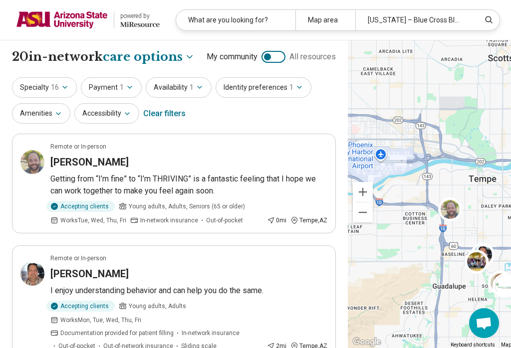
click at [289, 88] on span "1" at bounding box center [291, 87] width 4 height 10
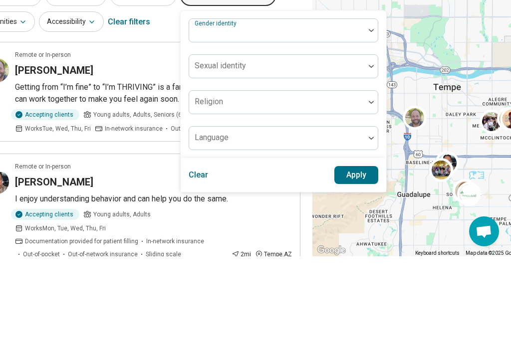
scroll to position [0, 39]
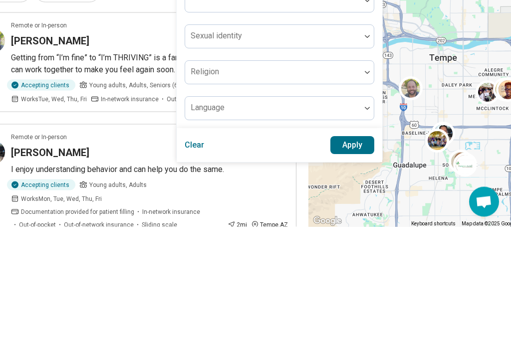
click at [338, 258] on button "Apply" at bounding box center [352, 267] width 44 height 18
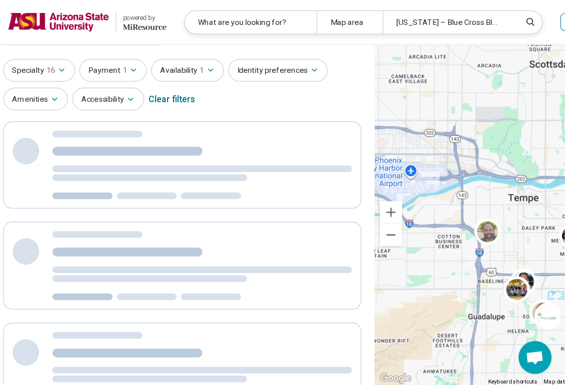
scroll to position [0, 4]
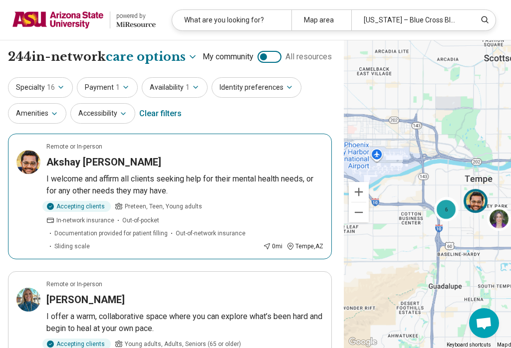
click at [73, 169] on h3 "Akshay Lokhande" at bounding box center [103, 162] width 115 height 14
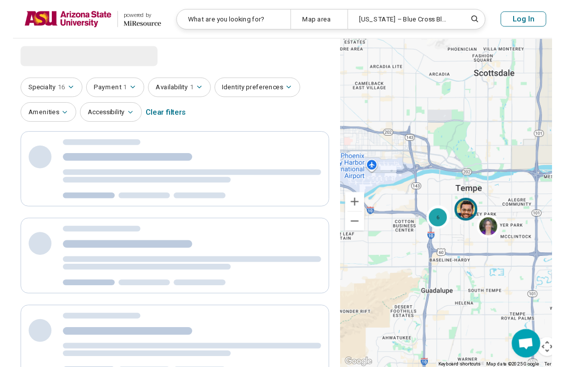
scroll to position [0, 0]
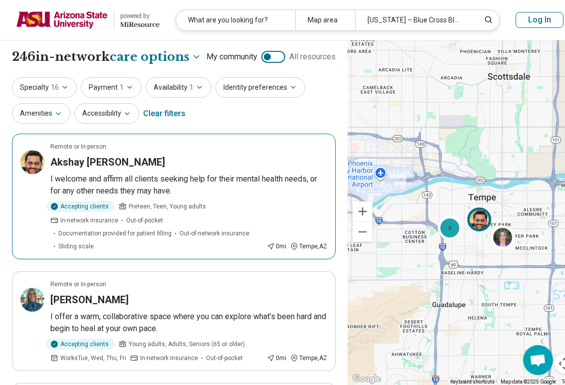
click at [289, 89] on icon "button" at bounding box center [293, 87] width 8 height 8
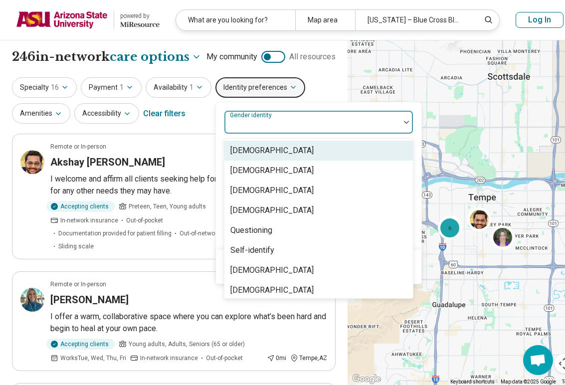
click at [295, 145] on div "[DEMOGRAPHIC_DATA]" at bounding box center [318, 151] width 189 height 20
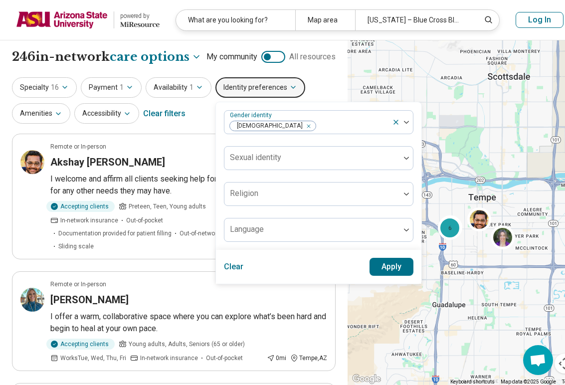
click at [383, 265] on button "Apply" at bounding box center [392, 267] width 44 height 18
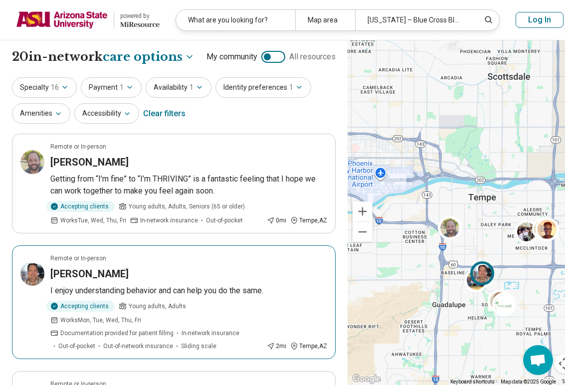
click at [91, 278] on h3 "Ben Meyer" at bounding box center [89, 274] width 78 height 14
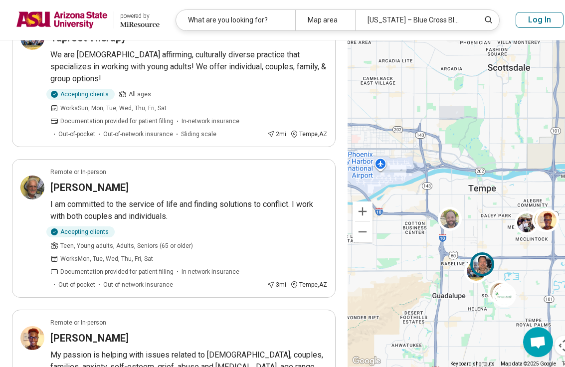
scroll to position [519, 0]
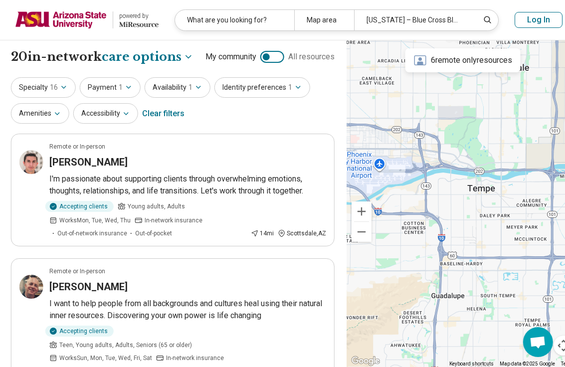
scroll to position [0, 1]
click at [139, 23] on icon at bounding box center [138, 24] width 39 height 5
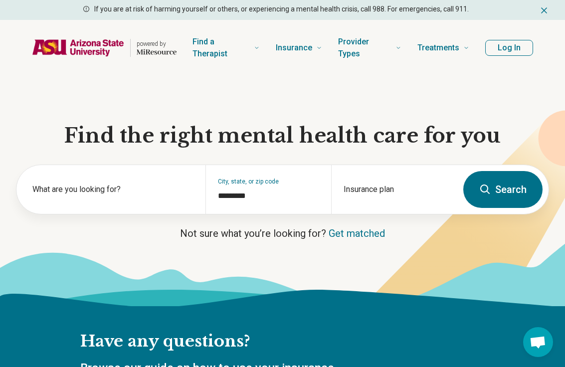
scroll to position [0, 0]
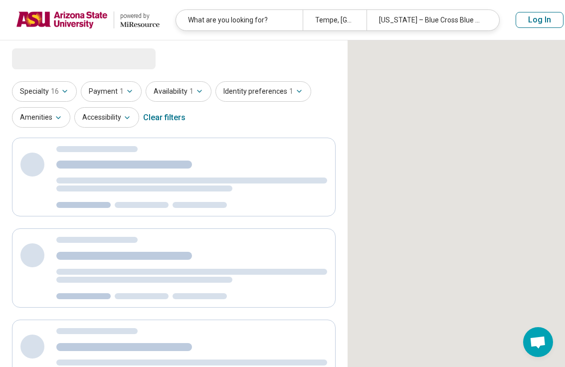
scroll to position [0, 1]
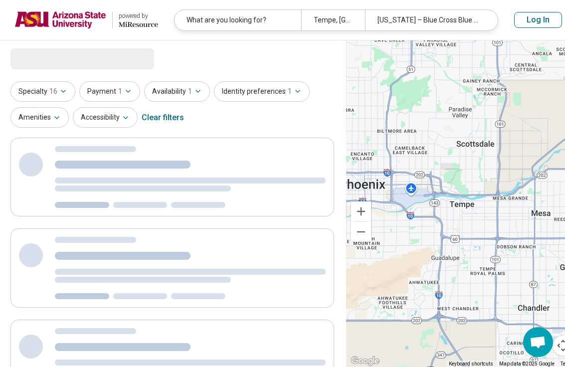
click at [383, 22] on div "What are you looking for? Tempe, AZ Arizona – Blue Cross Blue Shield" at bounding box center [336, 19] width 324 height 21
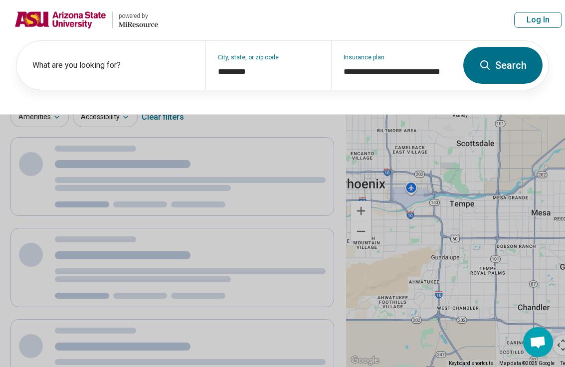
click at [383, 64] on button "Search" at bounding box center [502, 65] width 79 height 37
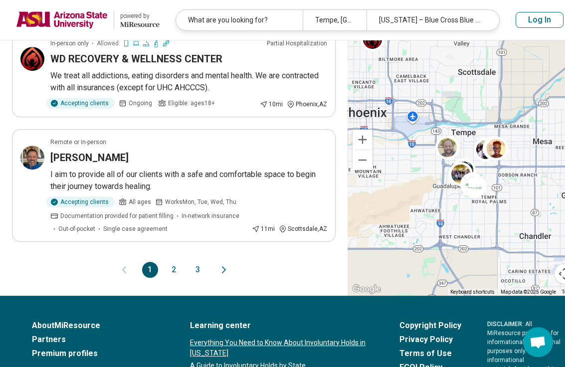
scroll to position [1133, 0]
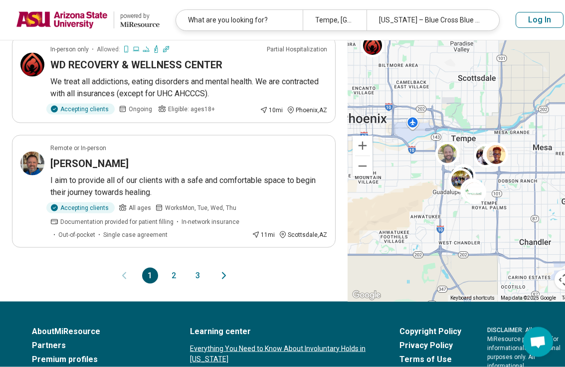
click at [194, 268] on button "3" at bounding box center [198, 276] width 16 height 16
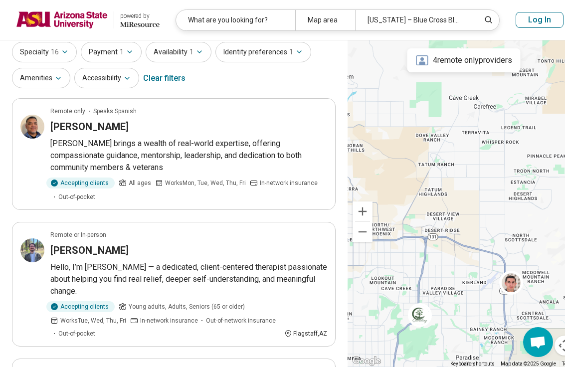
scroll to position [0, 0]
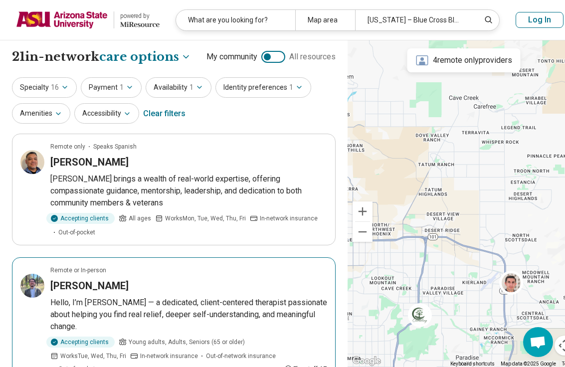
click at [93, 285] on h3 "Ryan Kruse" at bounding box center [89, 286] width 78 height 14
click at [61, 81] on button "Specialty 16" at bounding box center [44, 87] width 65 height 20
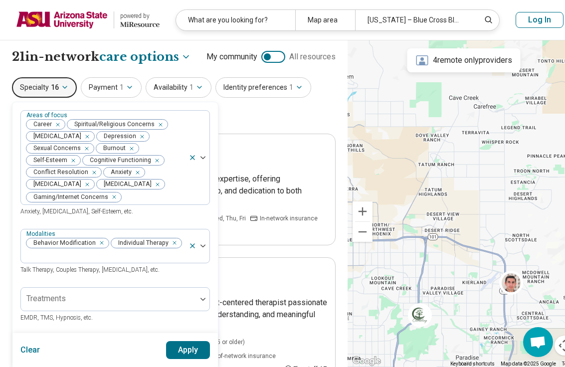
click at [34, 321] on span "EMDR, TMS, Hypnosis, etc." at bounding box center [56, 317] width 72 height 7
click at [35, 346] on button "Clear" at bounding box center [30, 350] width 20 height 18
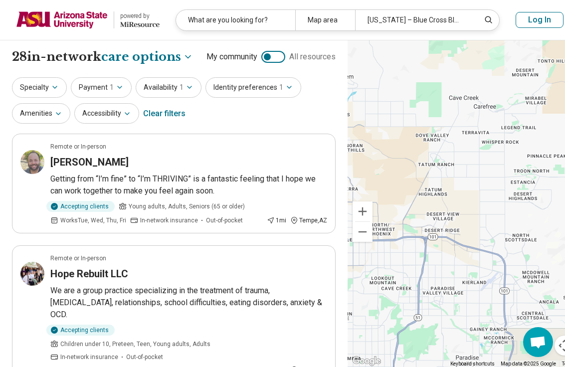
click at [46, 80] on button "Specialty" at bounding box center [39, 87] width 55 height 20
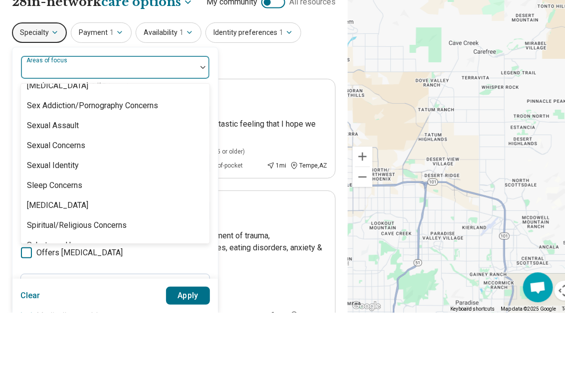
scroll to position [1785, 0]
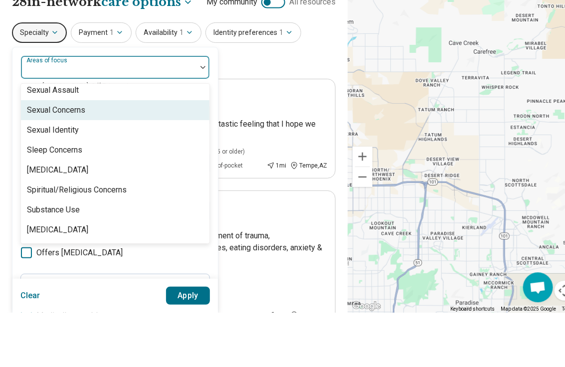
click at [49, 159] on div "Sexual Concerns" at bounding box center [56, 165] width 58 height 12
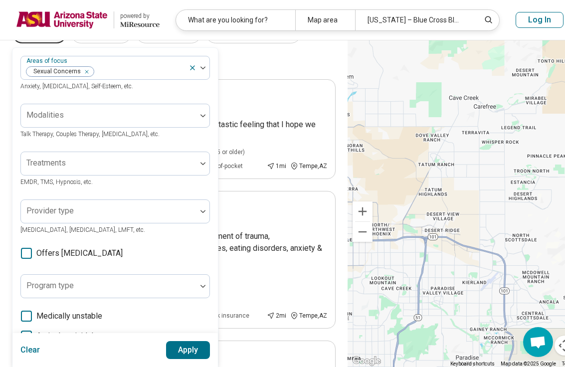
click at [182, 358] on button "Apply" at bounding box center [188, 350] width 44 height 18
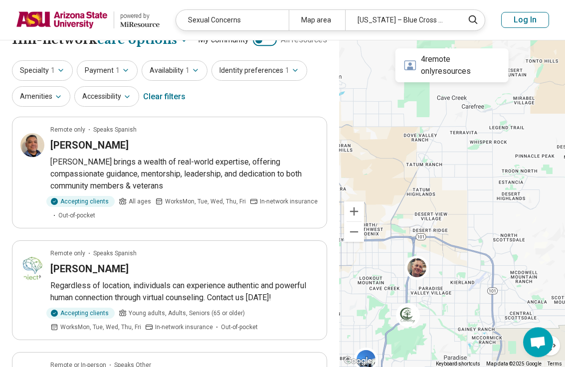
scroll to position [0, 0]
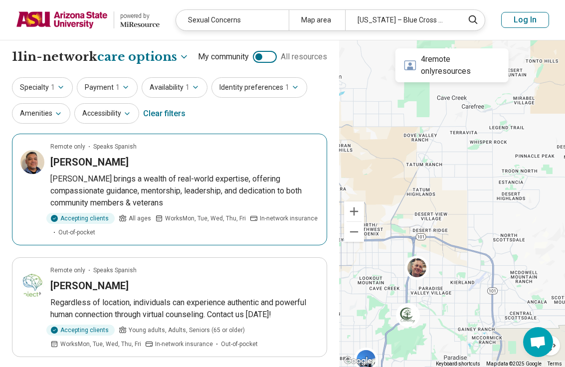
click at [73, 167] on h3 "Luis Perez" at bounding box center [89, 162] width 78 height 14
click at [37, 91] on button "Specialty 1" at bounding box center [42, 87] width 61 height 20
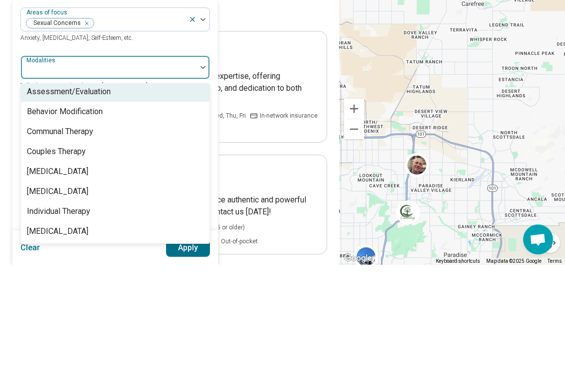
scroll to position [103, 0]
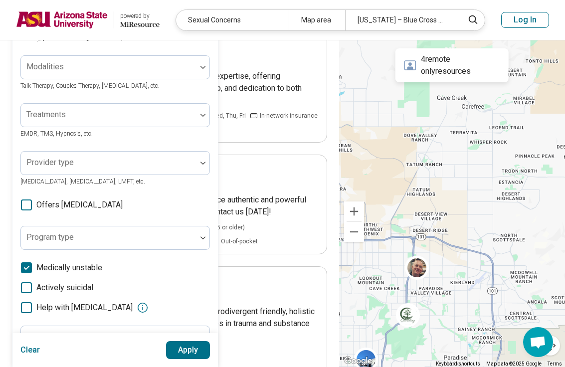
click at [208, 269] on label "Medically unstable" at bounding box center [115, 268] width 190 height 12
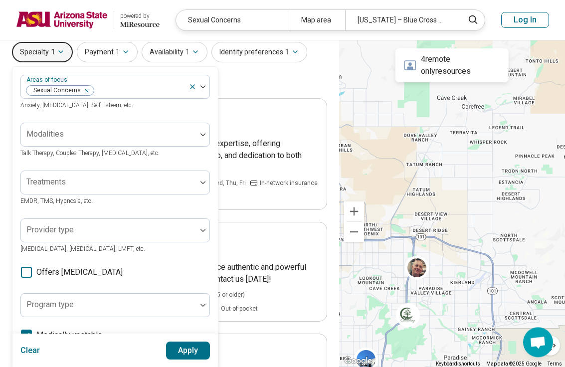
scroll to position [0, 0]
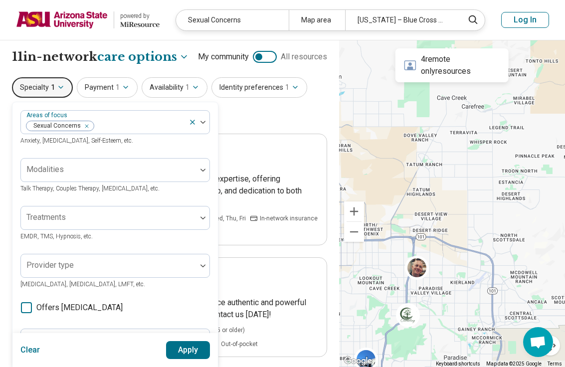
click at [302, 113] on div "Specialty 1 Areas of focus Sexual Concerns Anxiety, Depression, Self-Esteem, et…" at bounding box center [169, 101] width 315 height 48
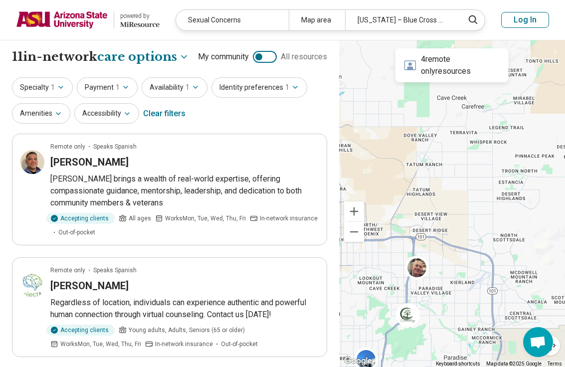
click at [181, 83] on button "Availability 1" at bounding box center [175, 87] width 66 height 20
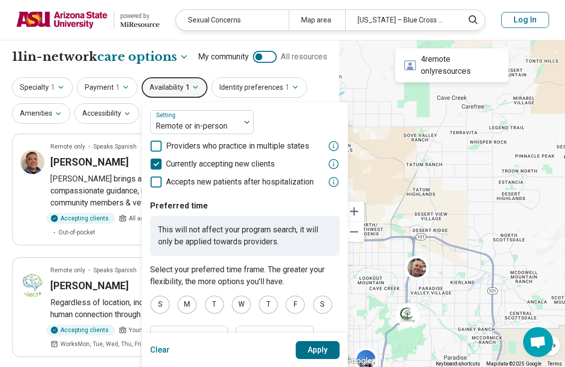
click at [103, 121] on button "Accessibility" at bounding box center [106, 113] width 65 height 20
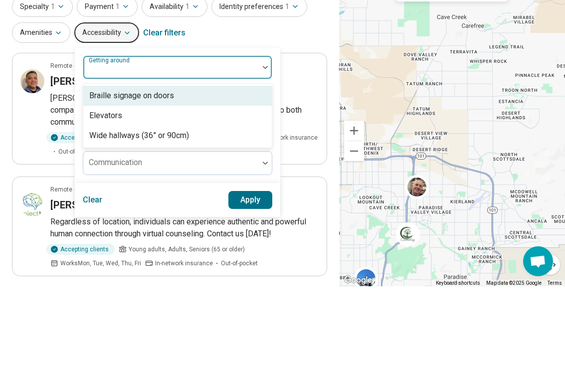
scroll to position [81, 0]
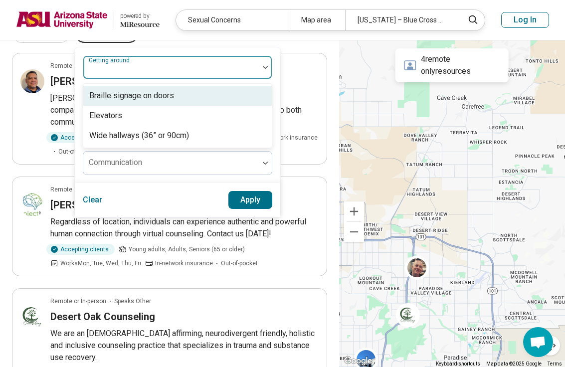
click at [305, 58] on article "Remote only Speaks Spanish Luis Perez Luis brings a wealth of real-world expert…" at bounding box center [169, 109] width 315 height 112
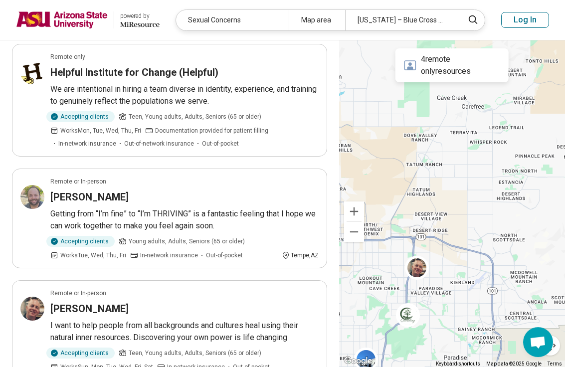
scroll to position [462, 0]
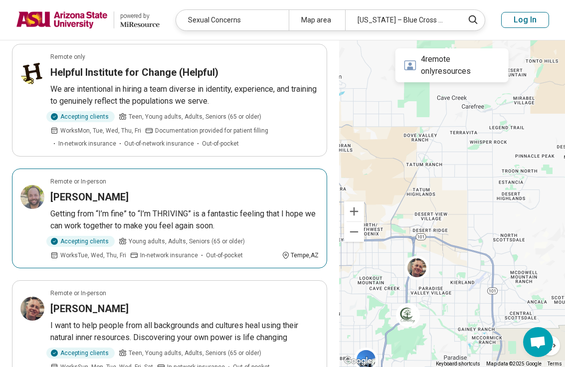
click at [129, 190] on h3 "Fernando Rodriguez" at bounding box center [89, 197] width 78 height 14
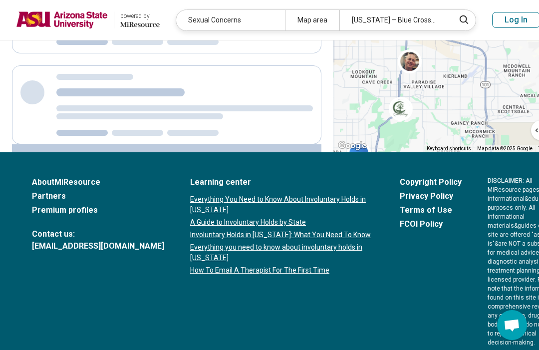
scroll to position [0, 0]
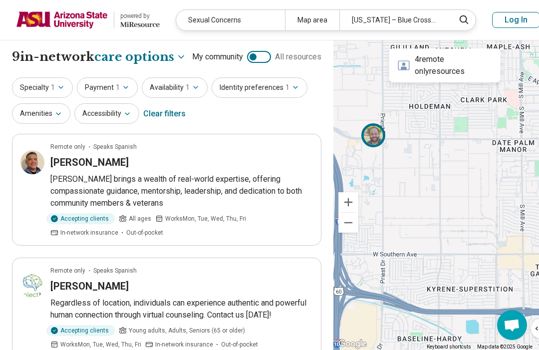
select select "***"
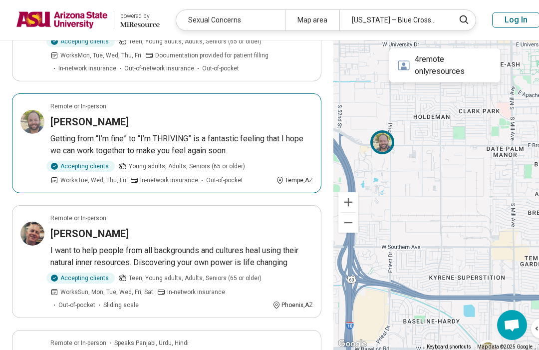
scroll to position [539, 0]
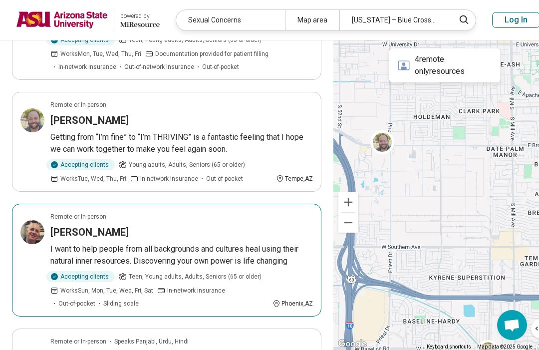
click at [71, 239] on h3 "[PERSON_NAME]" at bounding box center [89, 232] width 78 height 14
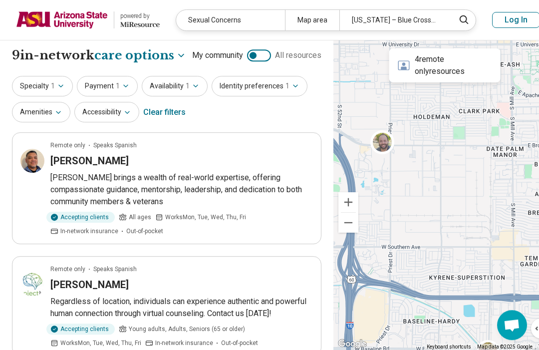
scroll to position [0, 0]
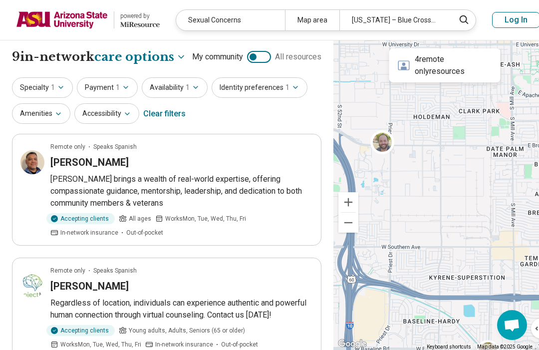
click at [272, 98] on button "Identity preferences 1" at bounding box center [259, 87] width 96 height 20
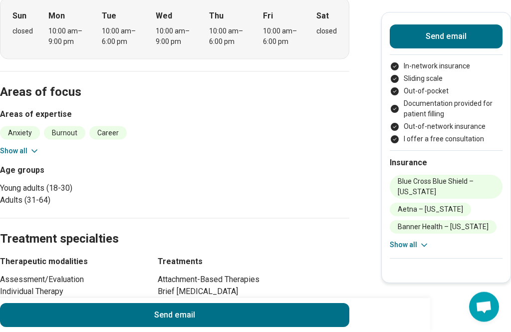
scroll to position [307, 0]
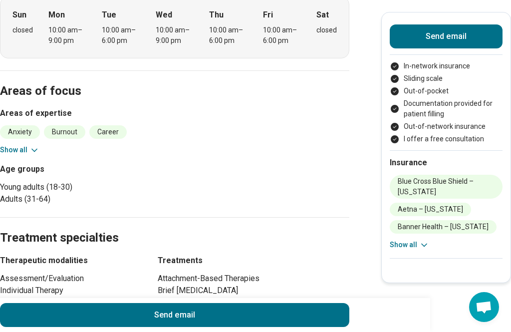
click at [24, 145] on button "Show all" at bounding box center [19, 150] width 39 height 10
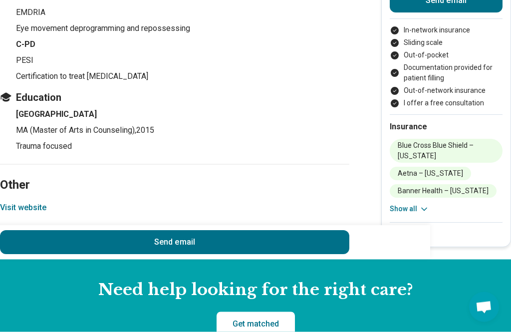
scroll to position [1710, 0]
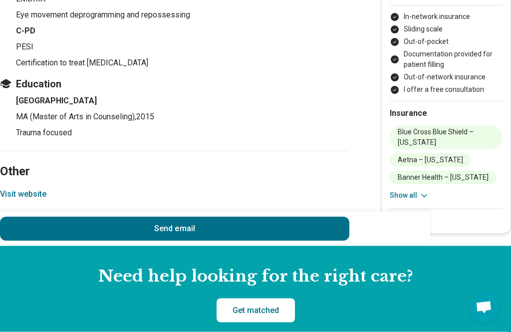
click at [13, 189] on button "Visit website" at bounding box center [23, 194] width 46 height 12
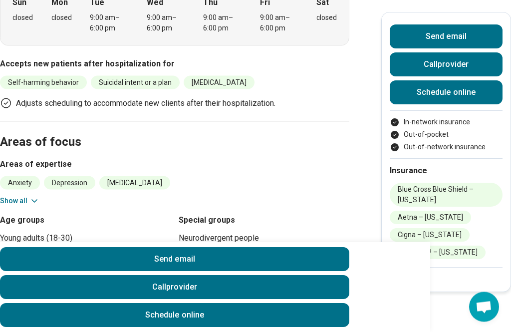
scroll to position [355, 0]
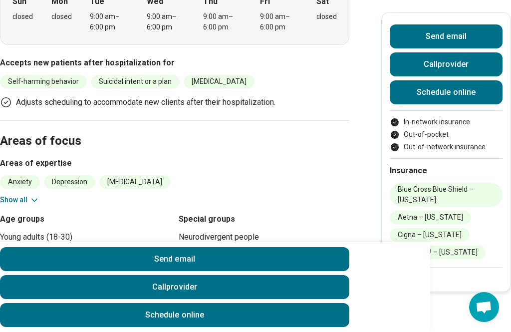
click at [25, 195] on button "Show all" at bounding box center [19, 200] width 39 height 10
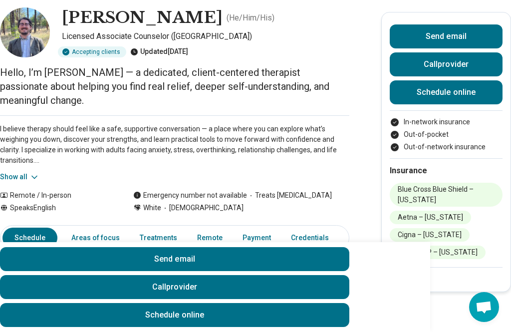
scroll to position [45, 0]
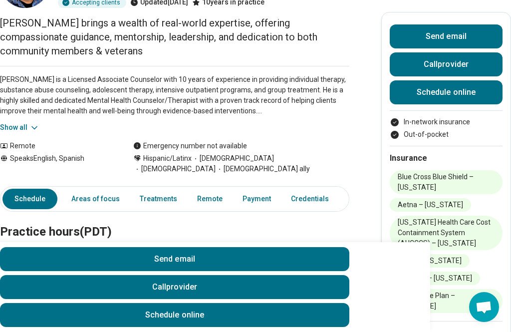
scroll to position [95, 0]
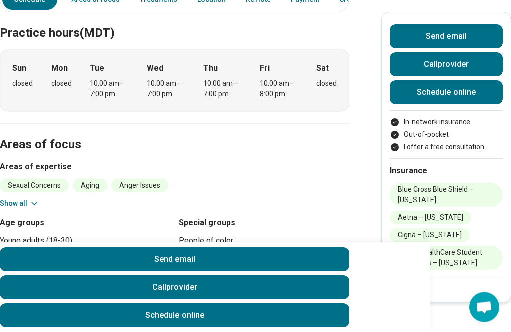
scroll to position [285, 0]
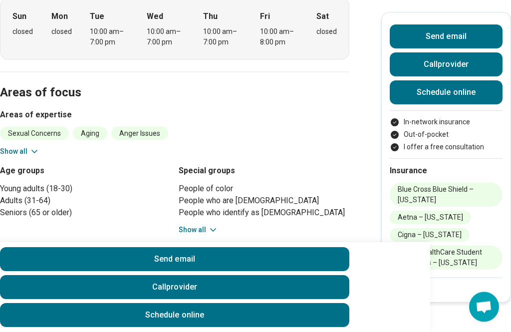
click at [21, 146] on button "Show all" at bounding box center [19, 151] width 39 height 10
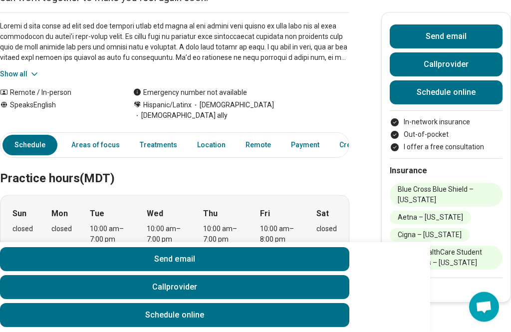
scroll to position [139, 0]
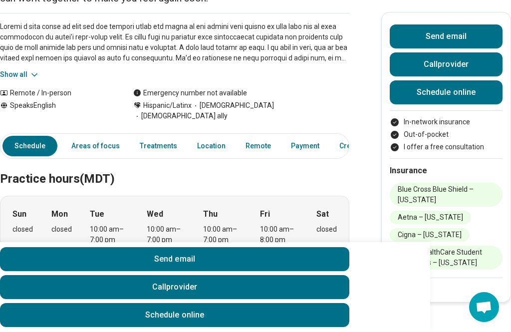
click at [29, 70] on icon at bounding box center [34, 75] width 10 height 10
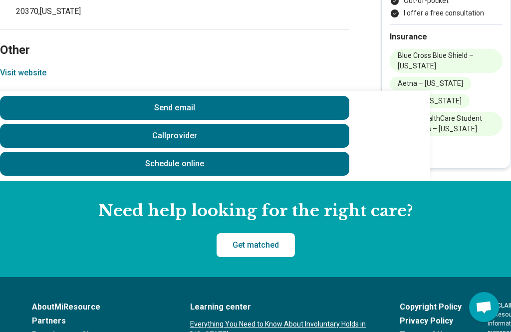
scroll to position [1681, 0]
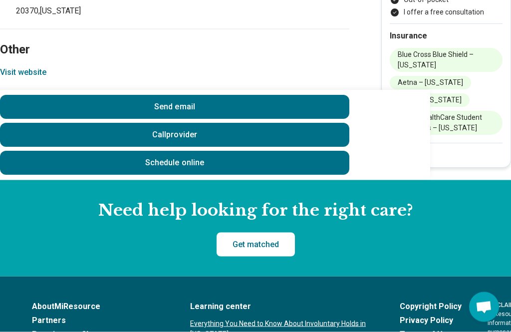
click at [16, 71] on button "Visit website" at bounding box center [23, 72] width 46 height 12
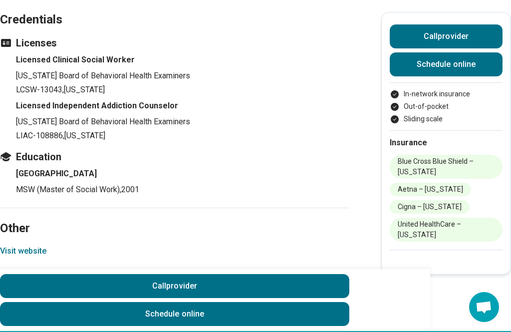
scroll to position [1392, 0]
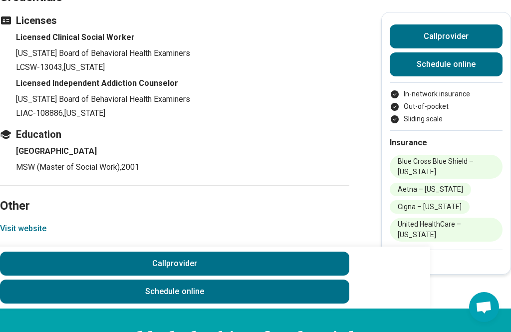
click at [12, 222] on button "Visit website" at bounding box center [23, 228] width 46 height 12
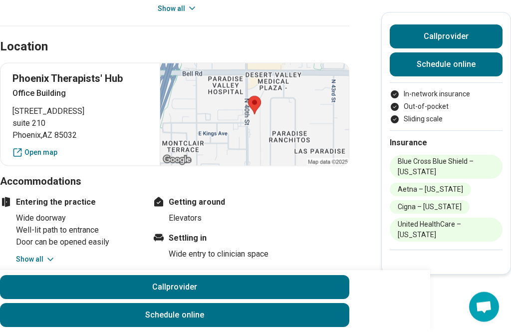
scroll to position [804, 0]
